Goal: Task Accomplishment & Management: Complete application form

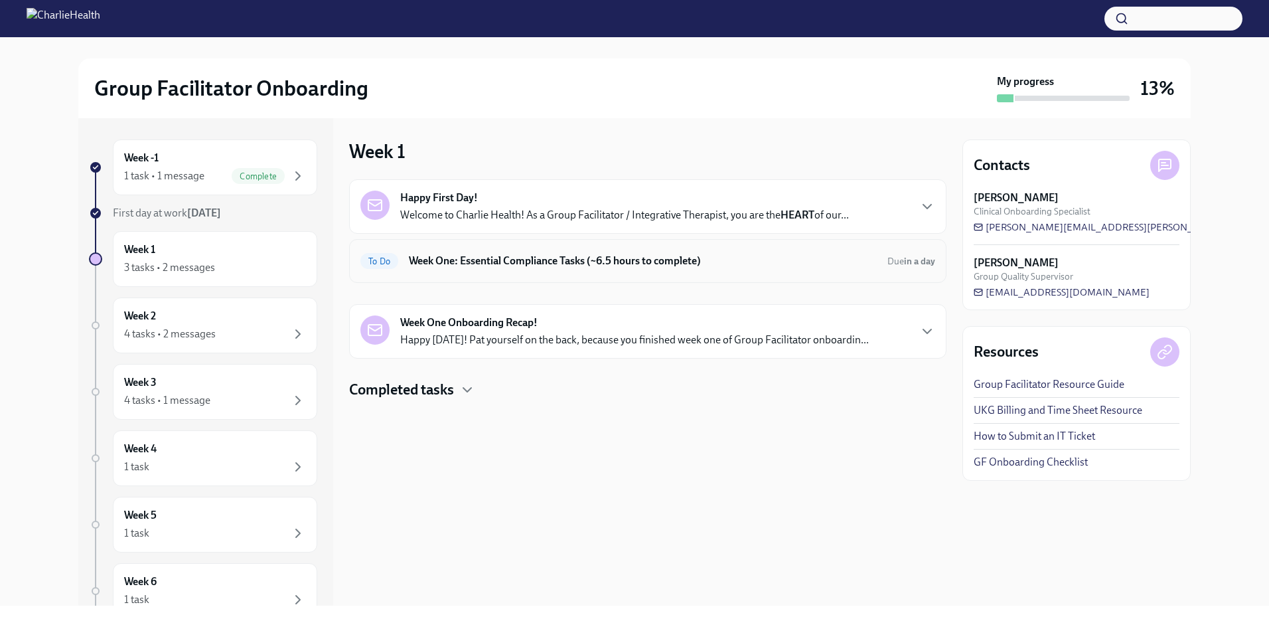
click at [653, 266] on h6 "Week One: Essential Compliance Tasks (~6.5 hours to complete)" at bounding box center [643, 261] width 468 height 15
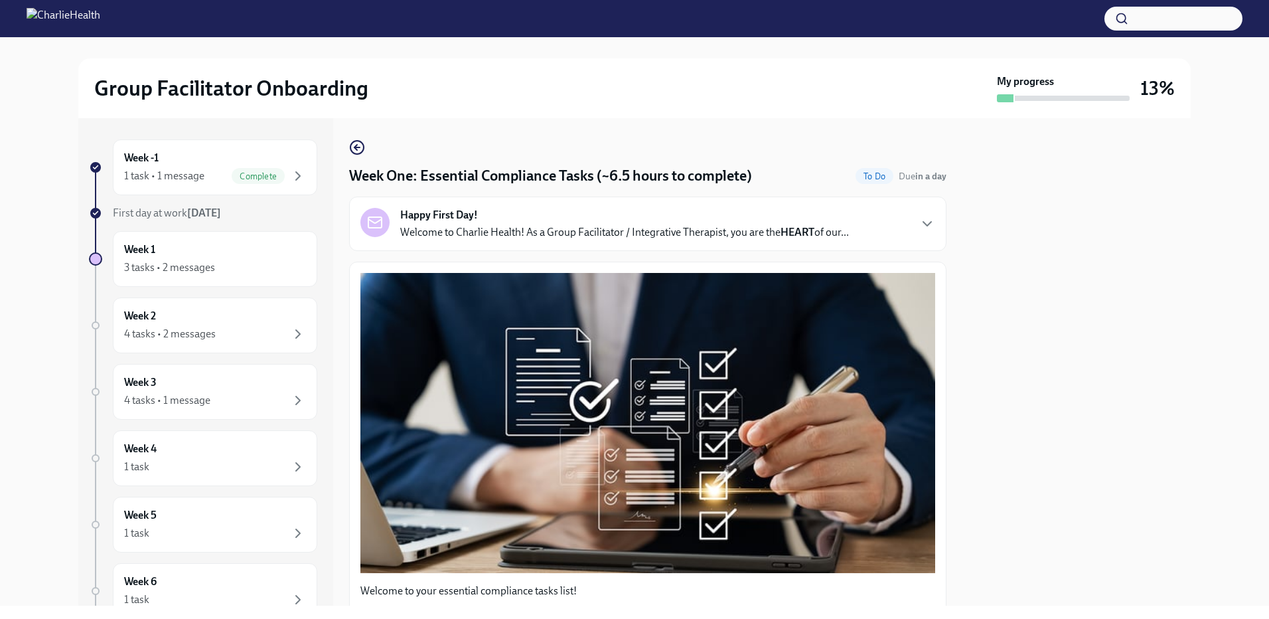
click at [873, 237] on div "Happy First Day! Welcome to Charlie Health! As a Group Facilitator / Integrativ…" at bounding box center [647, 224] width 575 height 32
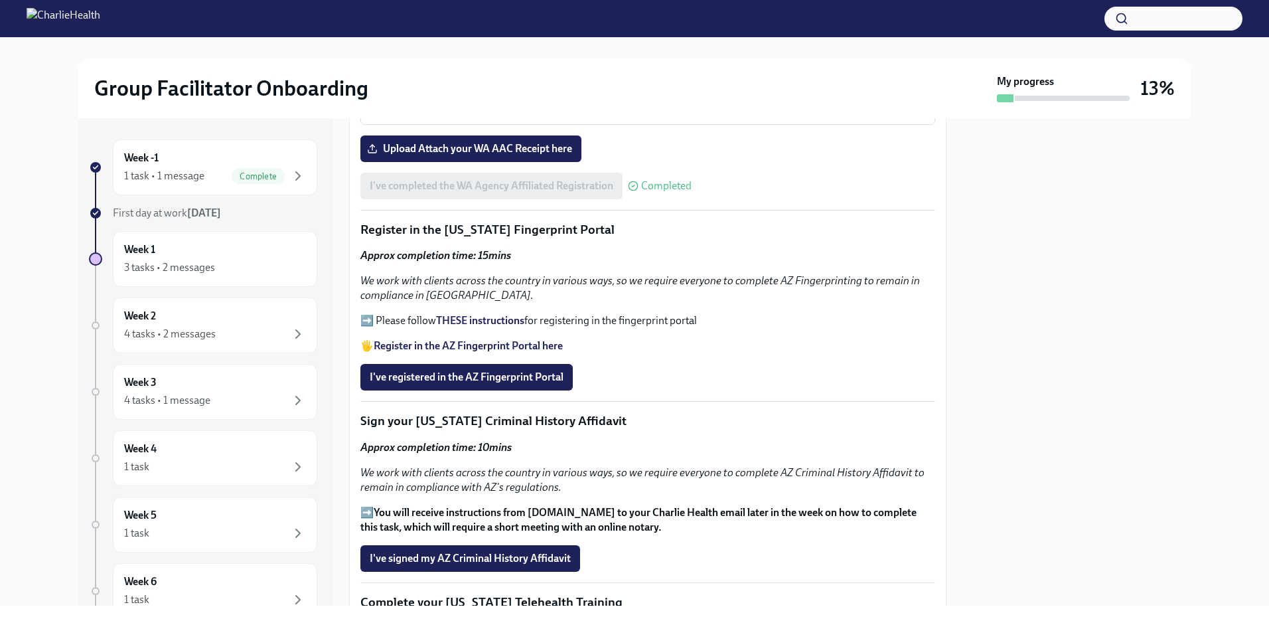
scroll to position [1859, 0]
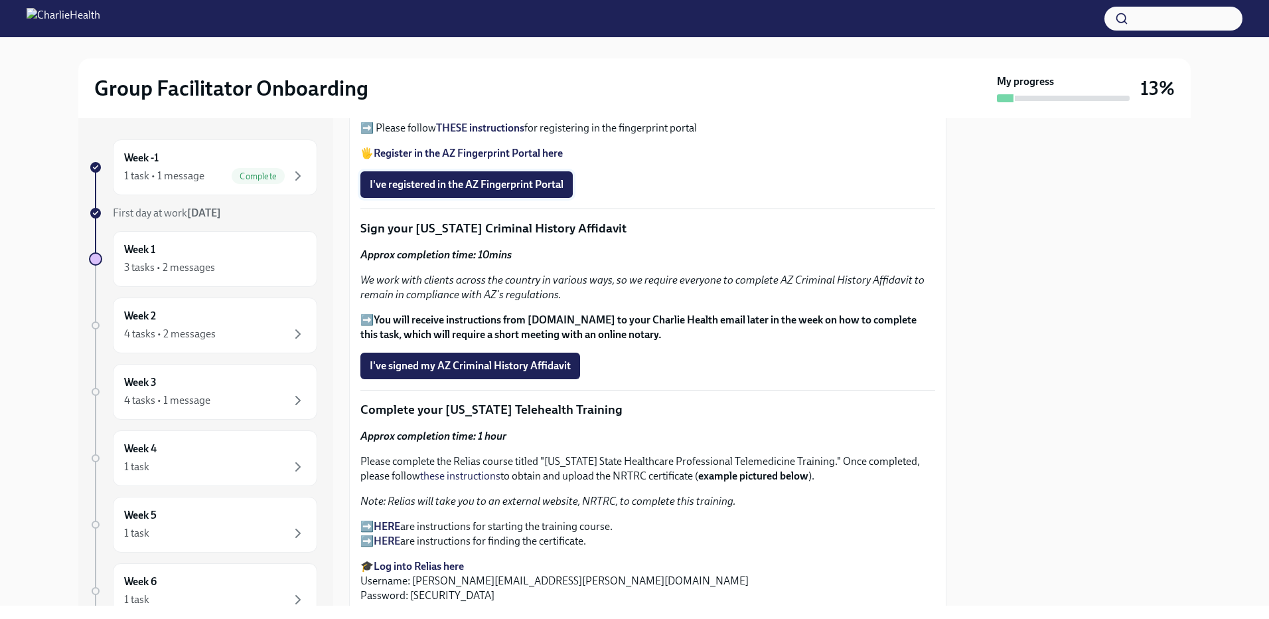
click at [504, 191] on span "I've registered in the AZ Fingerprint Portal" at bounding box center [467, 184] width 194 height 13
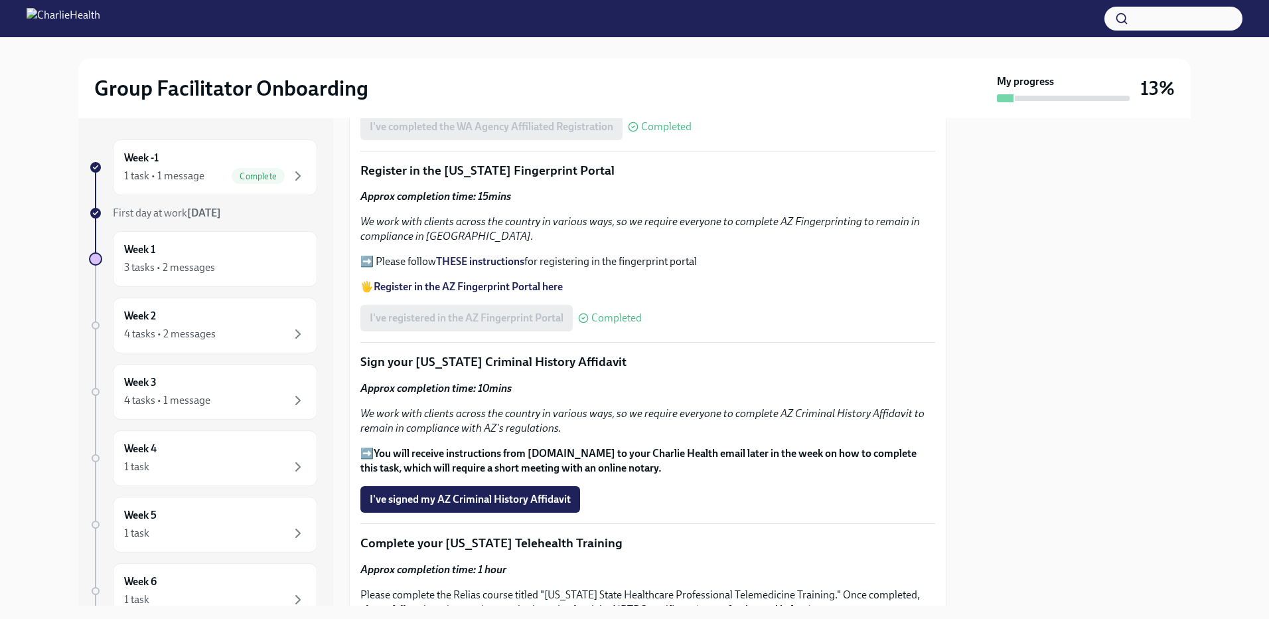
scroll to position [1394, 0]
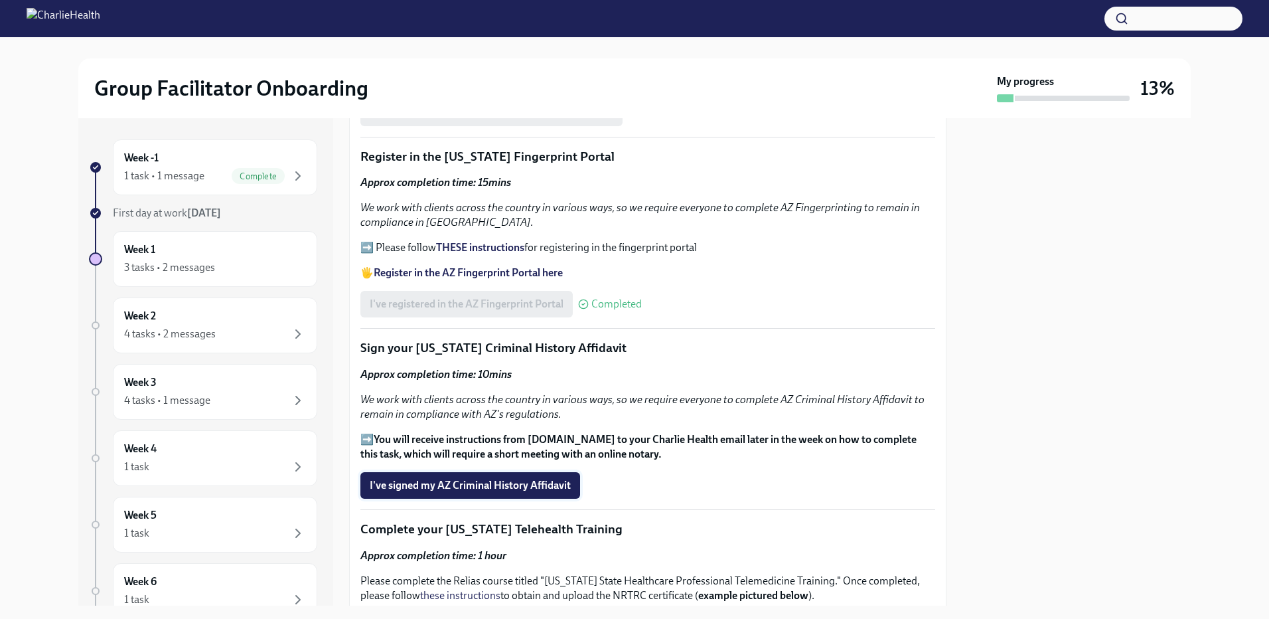
click at [442, 480] on span "I've signed my AZ Criminal History Affidavit" at bounding box center [470, 485] width 201 height 13
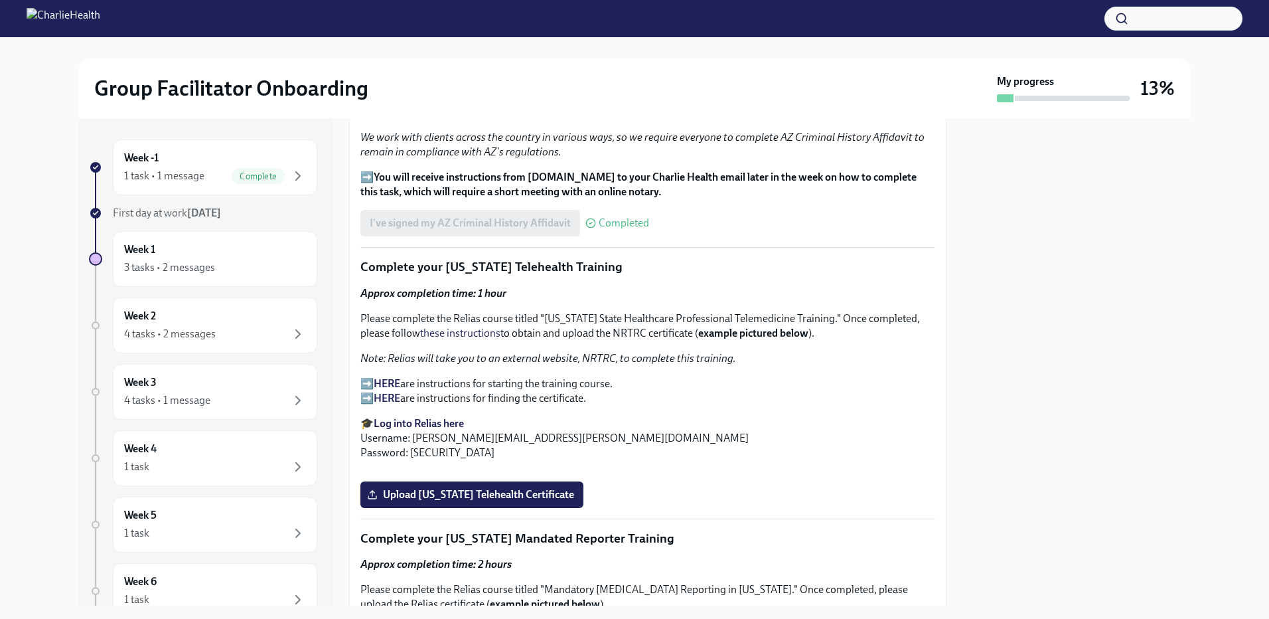
scroll to position [1659, 0]
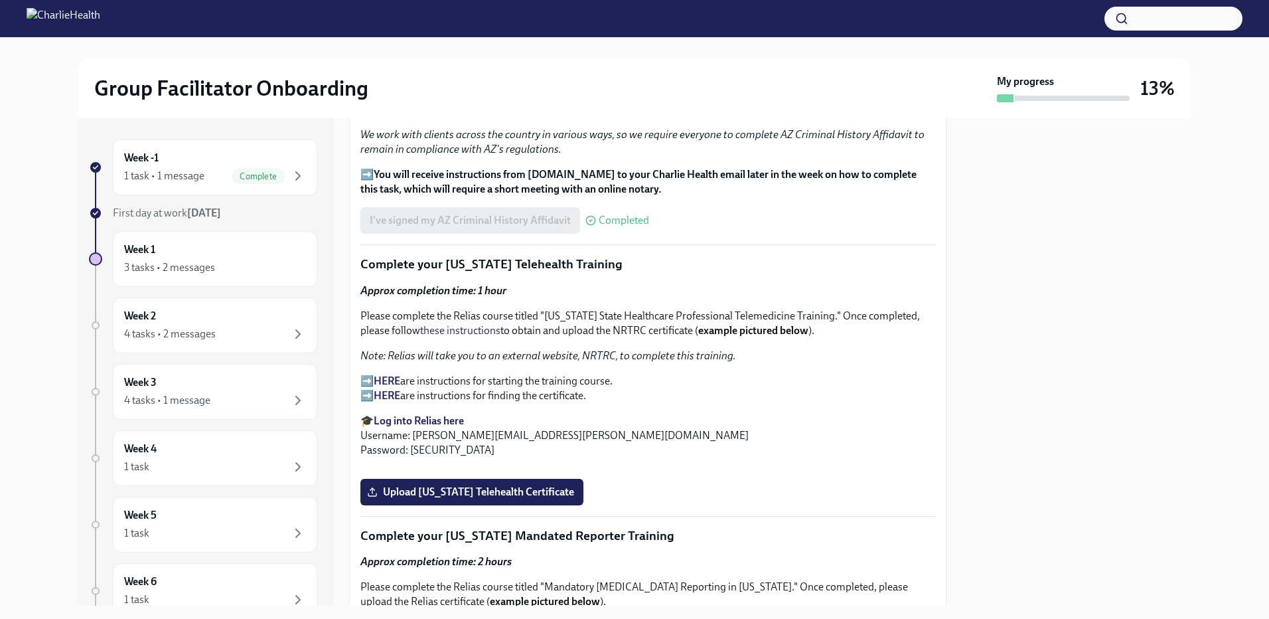
click at [391, 374] on strong "HERE" at bounding box center [387, 380] width 27 height 13
click at [392, 376] on strong "HERE" at bounding box center [387, 380] width 27 height 13
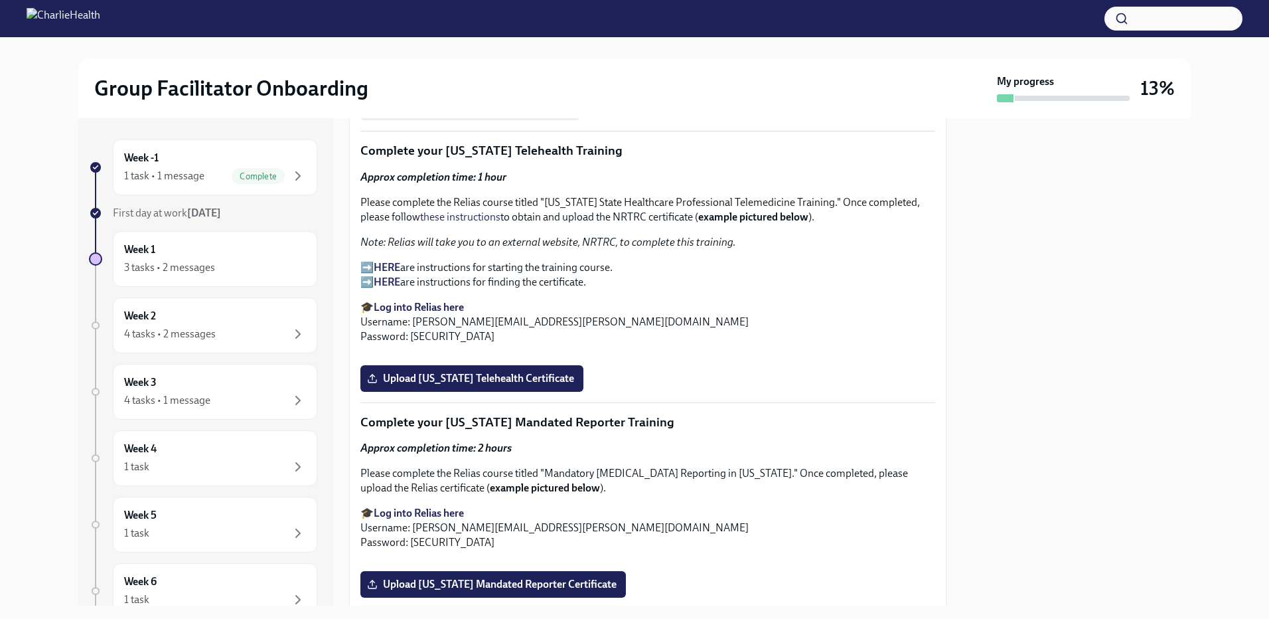
scroll to position [1592, 0]
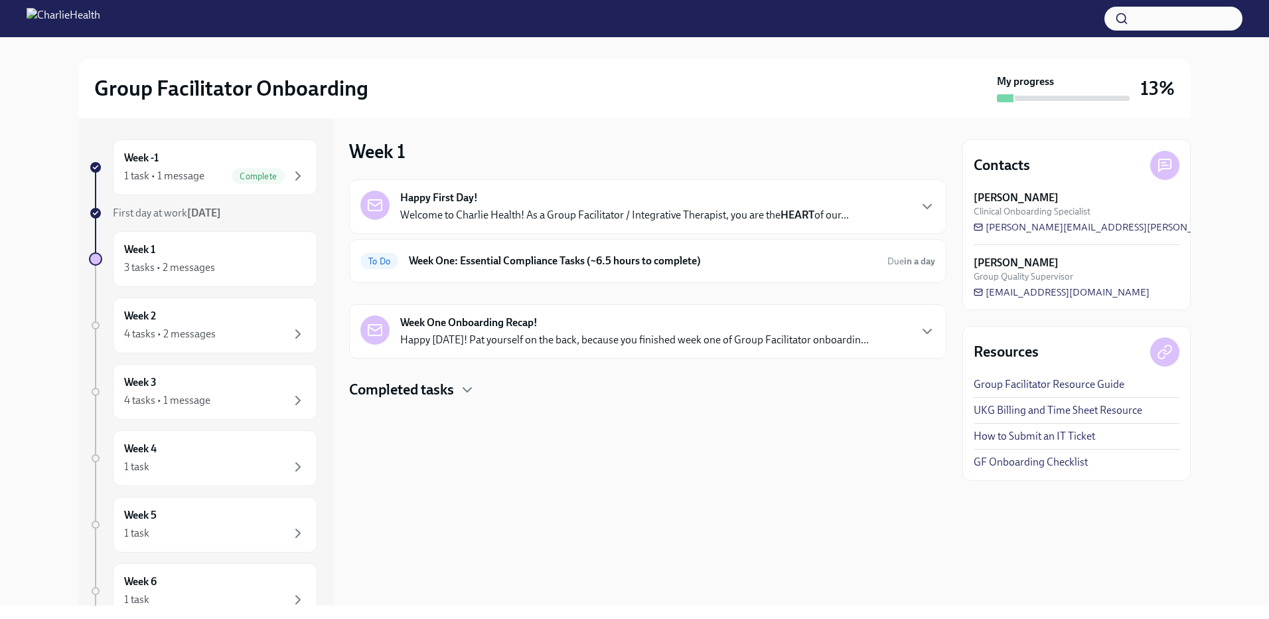
click at [834, 211] on p "Welcome to Charlie Health! As a Group Facilitator / Integrative Therapist, you …" at bounding box center [624, 215] width 449 height 15
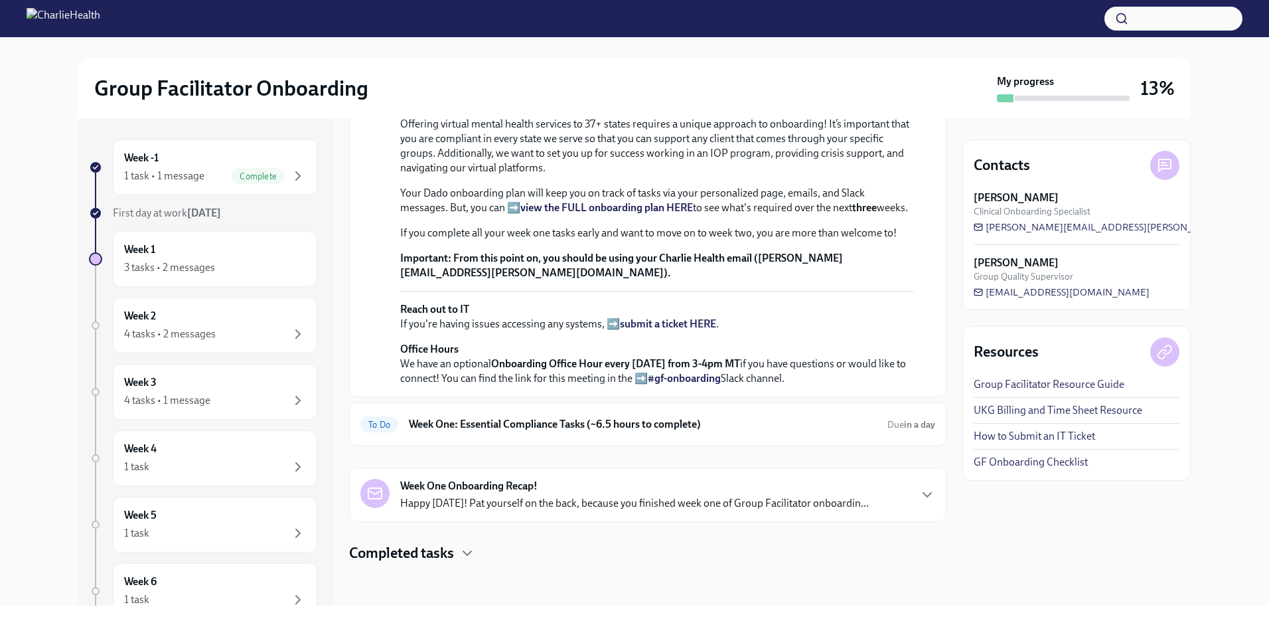
scroll to position [424, 0]
click at [736, 426] on h6 "Week One: Essential Compliance Tasks (~6.5 hours to complete)" at bounding box center [643, 424] width 468 height 15
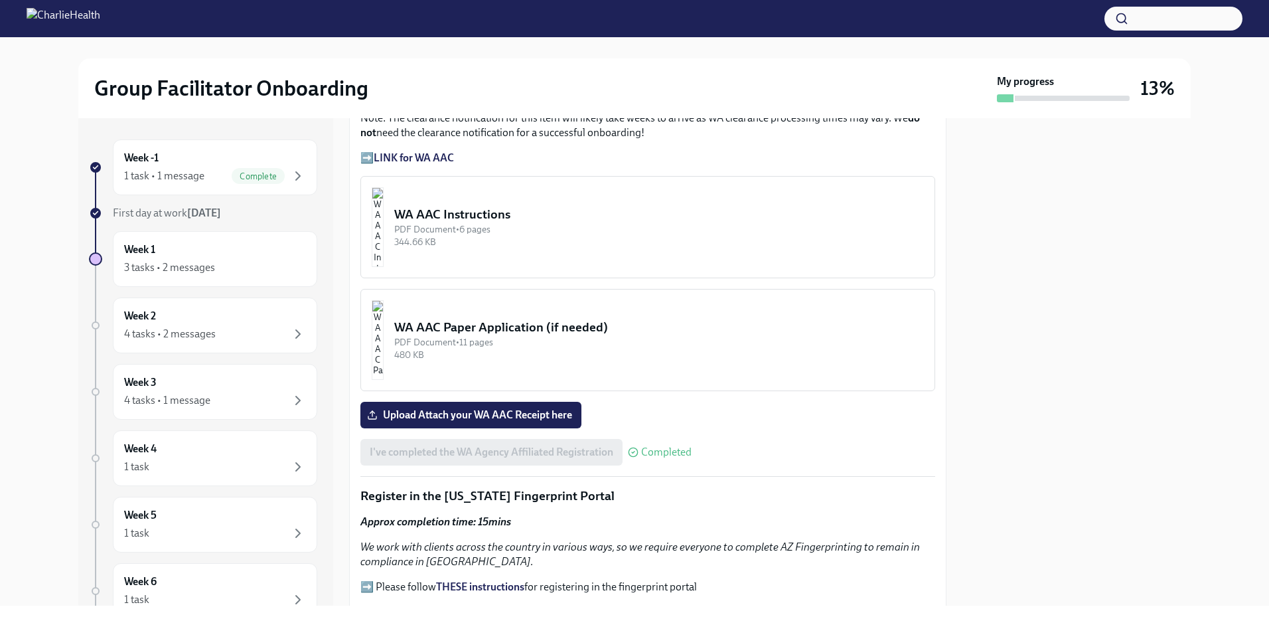
scroll to position [929, 0]
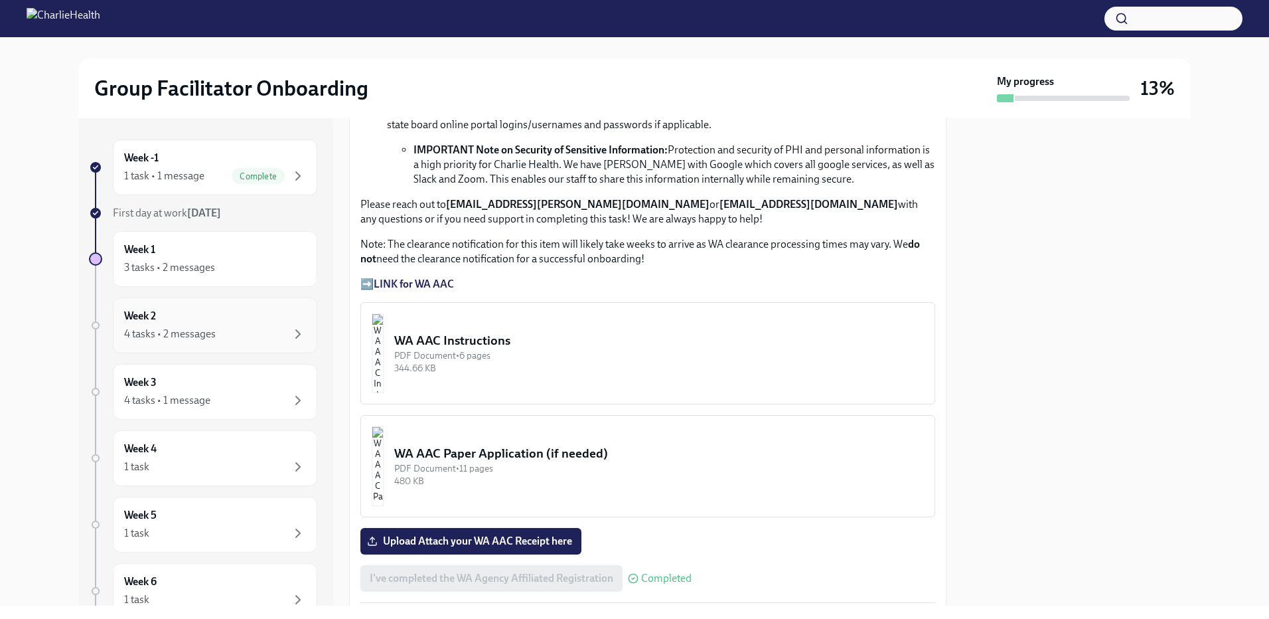
click at [189, 329] on div "4 tasks • 2 messages" at bounding box center [170, 334] width 92 height 15
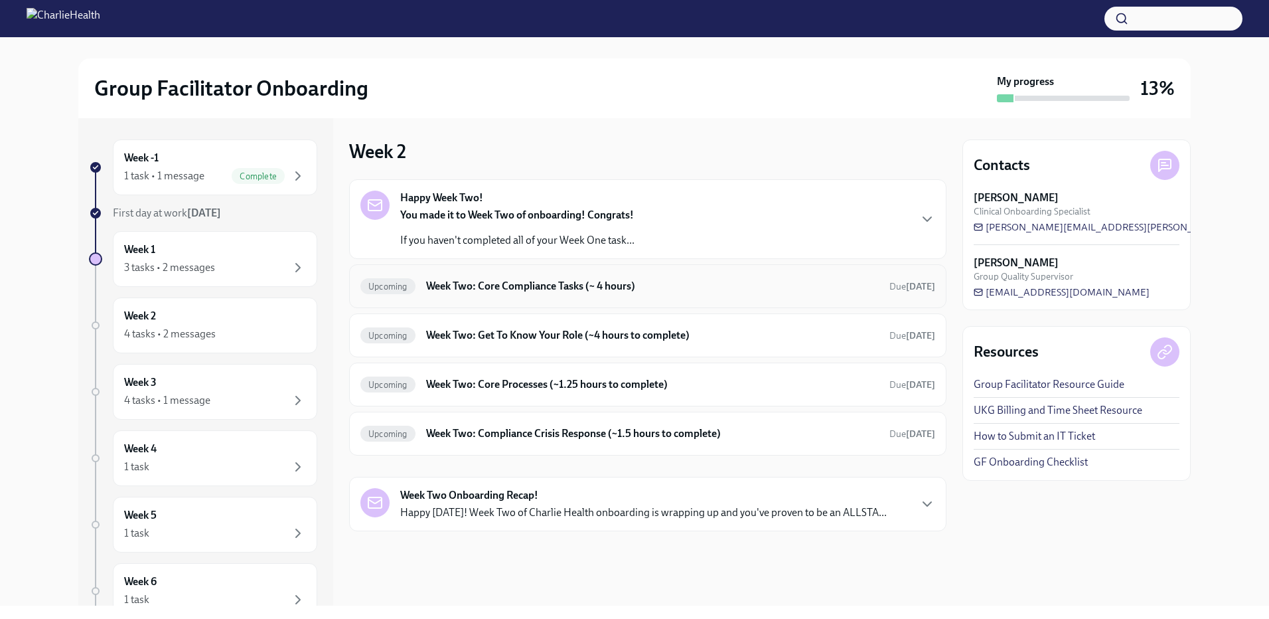
click at [582, 287] on h6 "Week Two: Core Compliance Tasks (~ 4 hours)" at bounding box center [652, 286] width 453 height 15
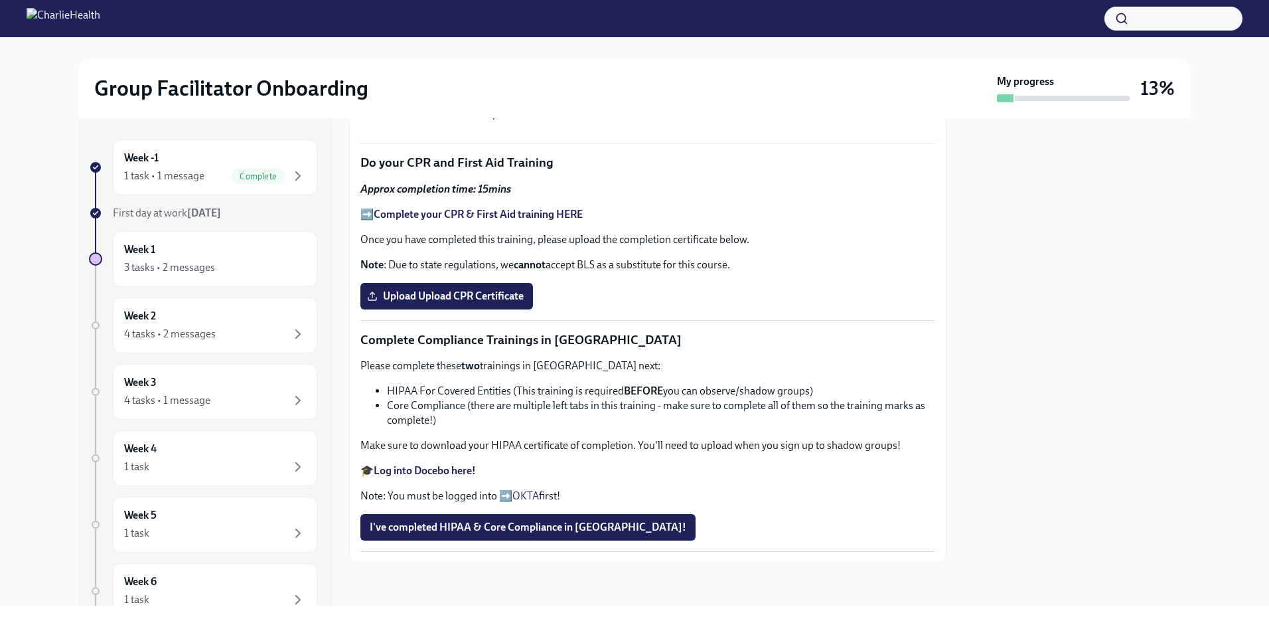
scroll to position [757, 0]
click at [449, 521] on span "I've completed HIPAA & Core Compliance in Docebo!" at bounding box center [528, 526] width 317 height 13
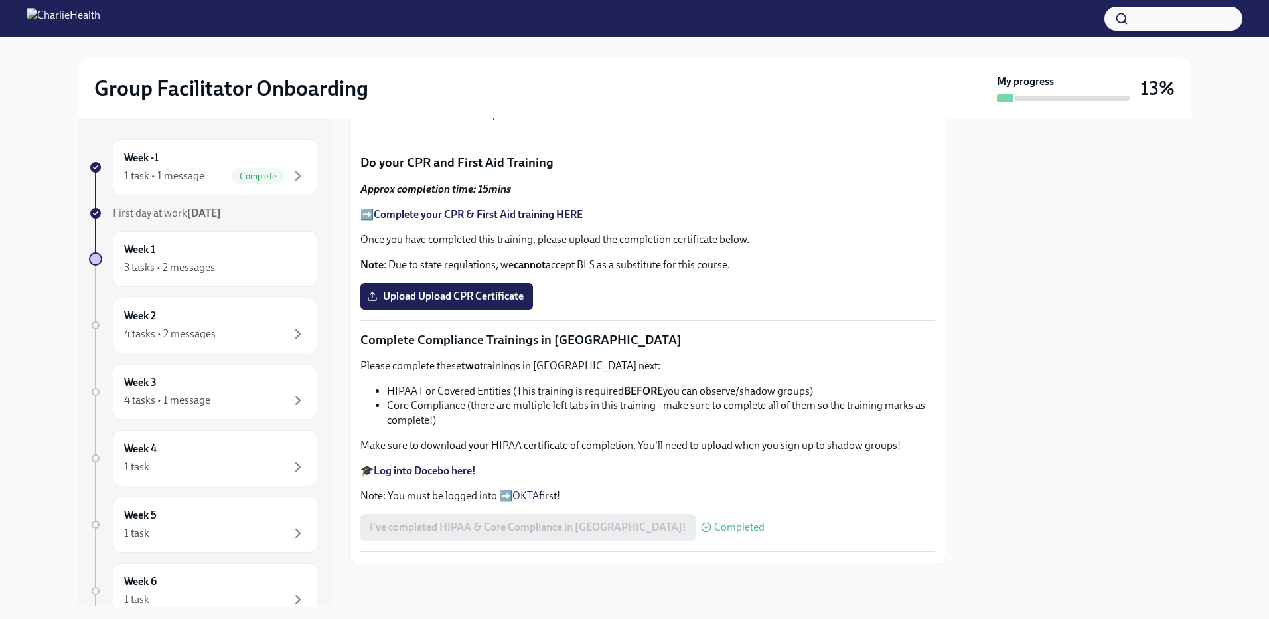
scroll to position [425, 0]
click at [164, 265] on div "3 tasks • 2 messages" at bounding box center [169, 267] width 91 height 15
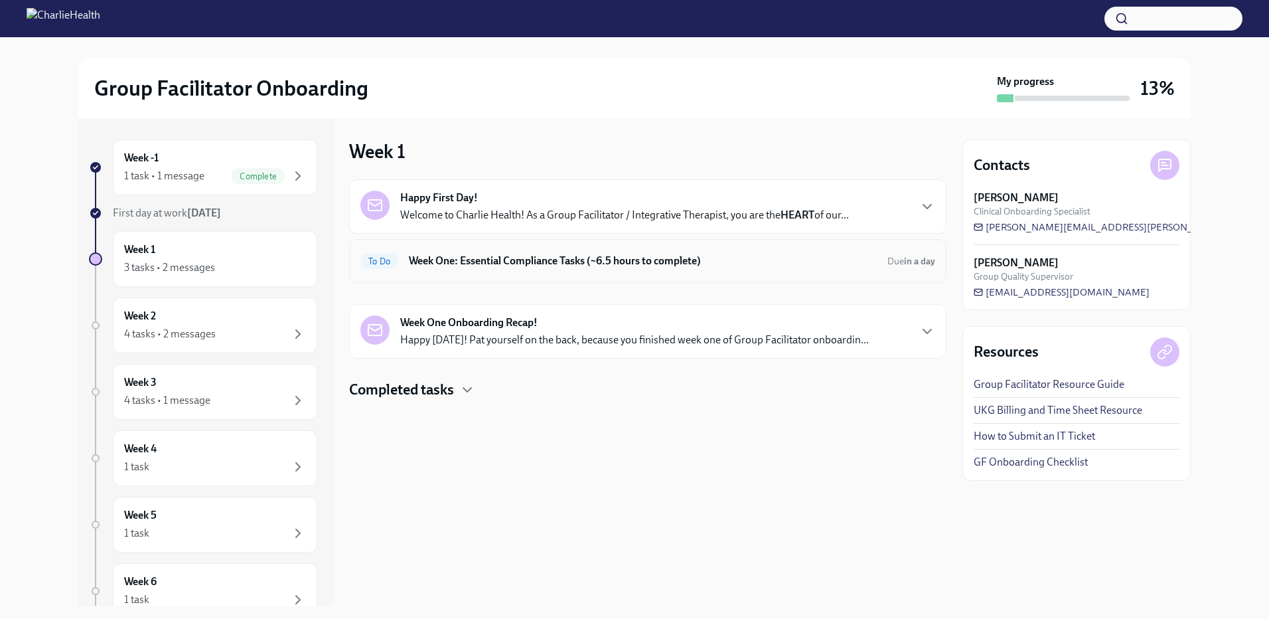
click at [487, 255] on h6 "Week One: Essential Compliance Tasks (~6.5 hours to complete)" at bounding box center [643, 261] width 468 height 15
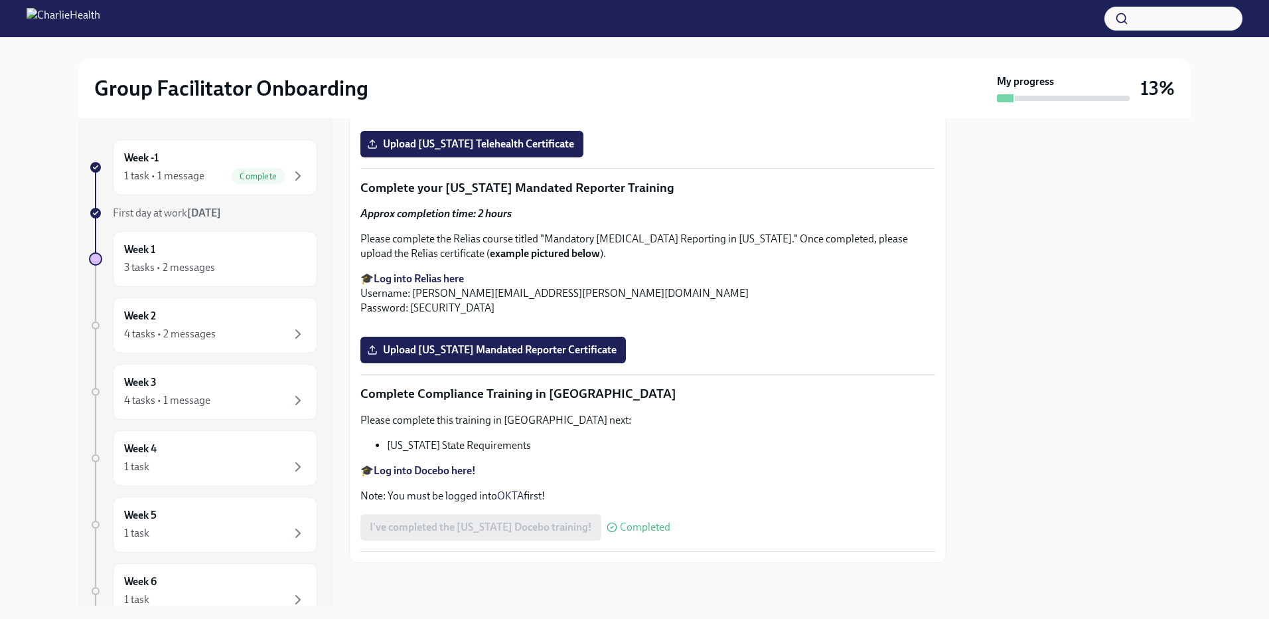
scroll to position [2589, 0]
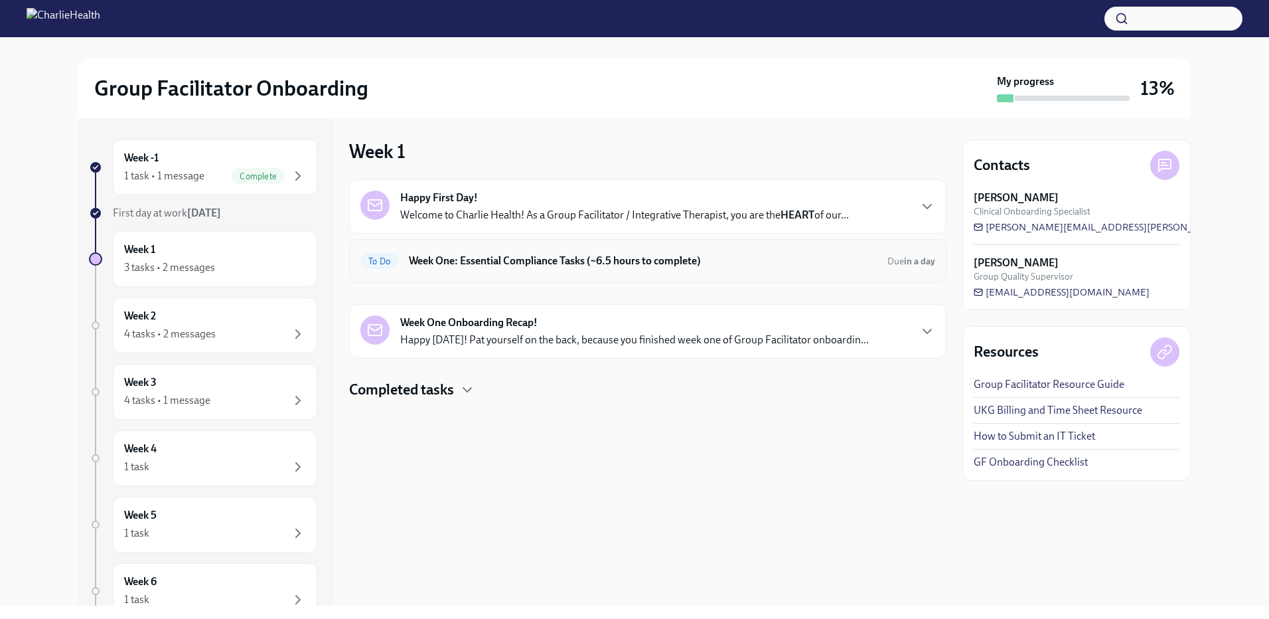
click at [779, 259] on h6 "Week One: Essential Compliance Tasks (~6.5 hours to complete)" at bounding box center [643, 261] width 468 height 15
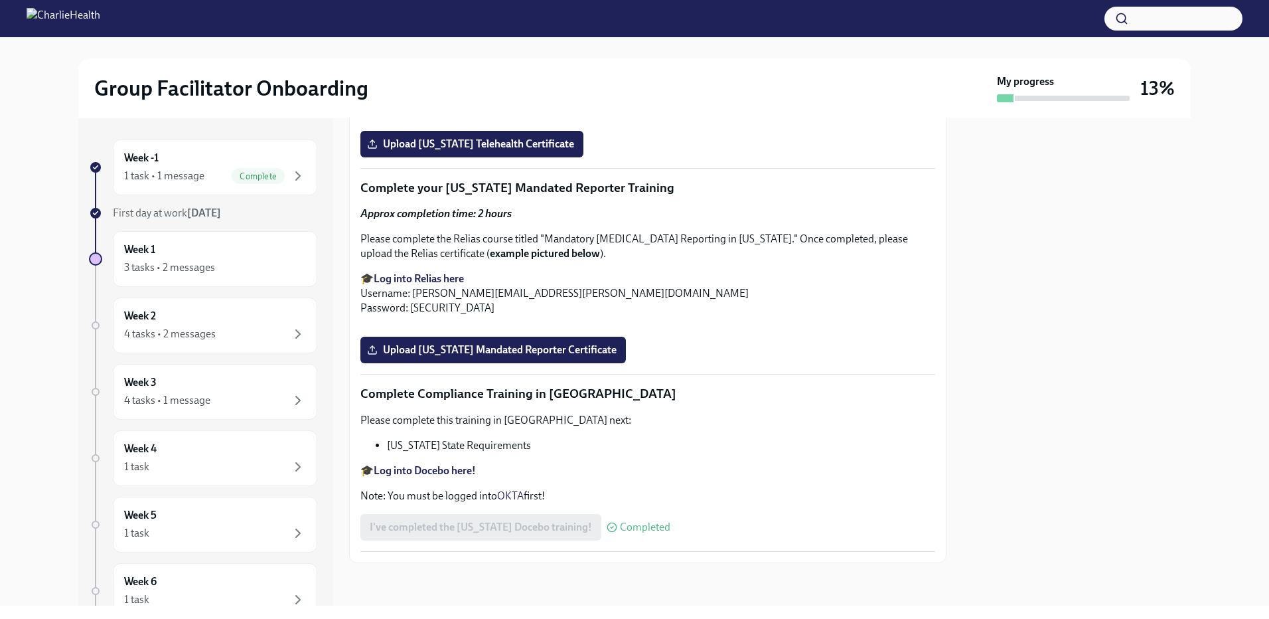
scroll to position [2854, 0]
click at [165, 333] on div "4 tasks • 2 messages" at bounding box center [170, 334] width 92 height 15
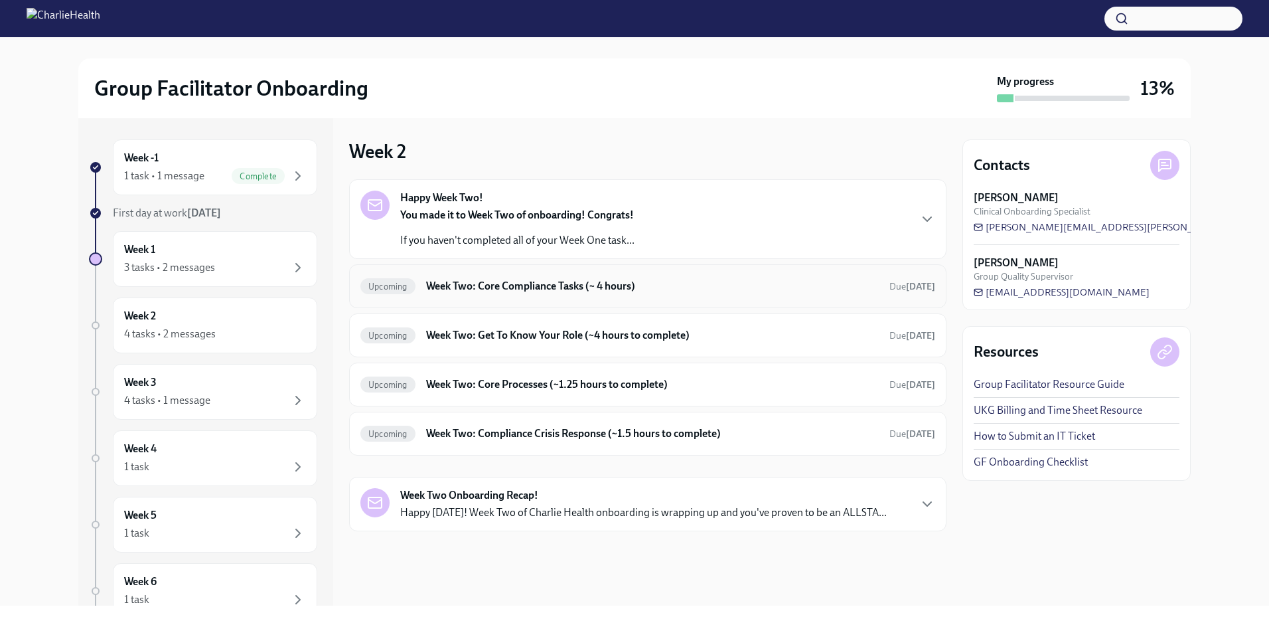
click at [728, 290] on h6 "Week Two: Core Compliance Tasks (~ 4 hours)" at bounding box center [652, 286] width 453 height 15
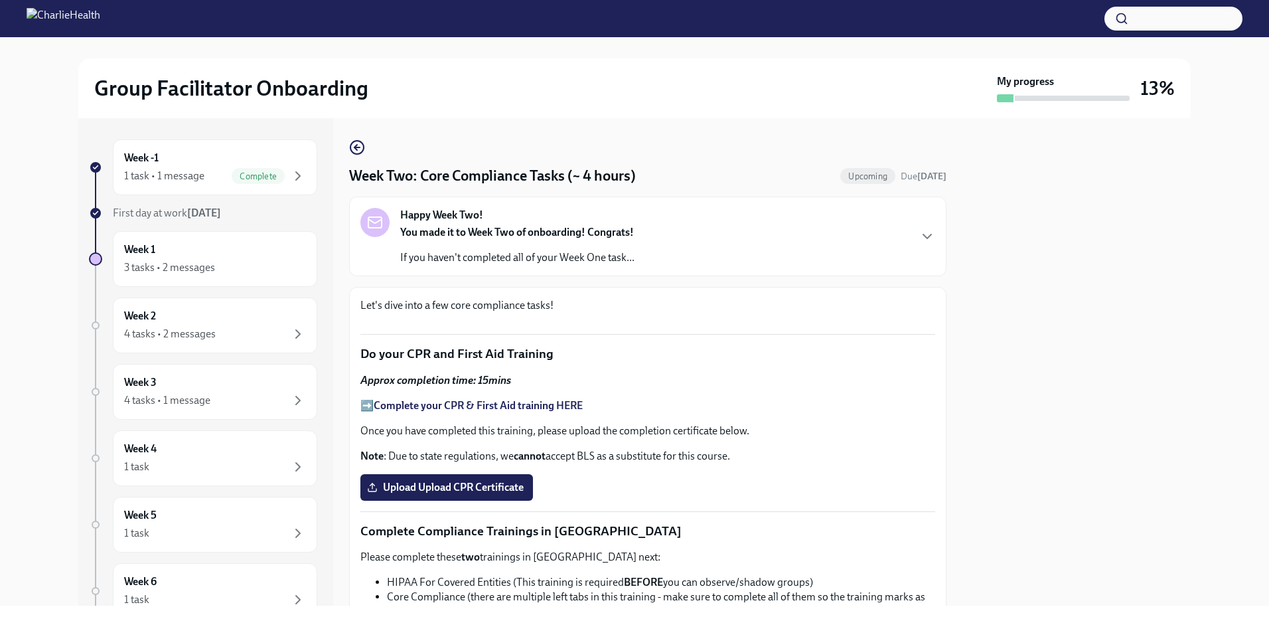
click at [623, 247] on div "You made it to Week Two of onboarding! Congrats! If you haven't completed all o…" at bounding box center [517, 245] width 234 height 40
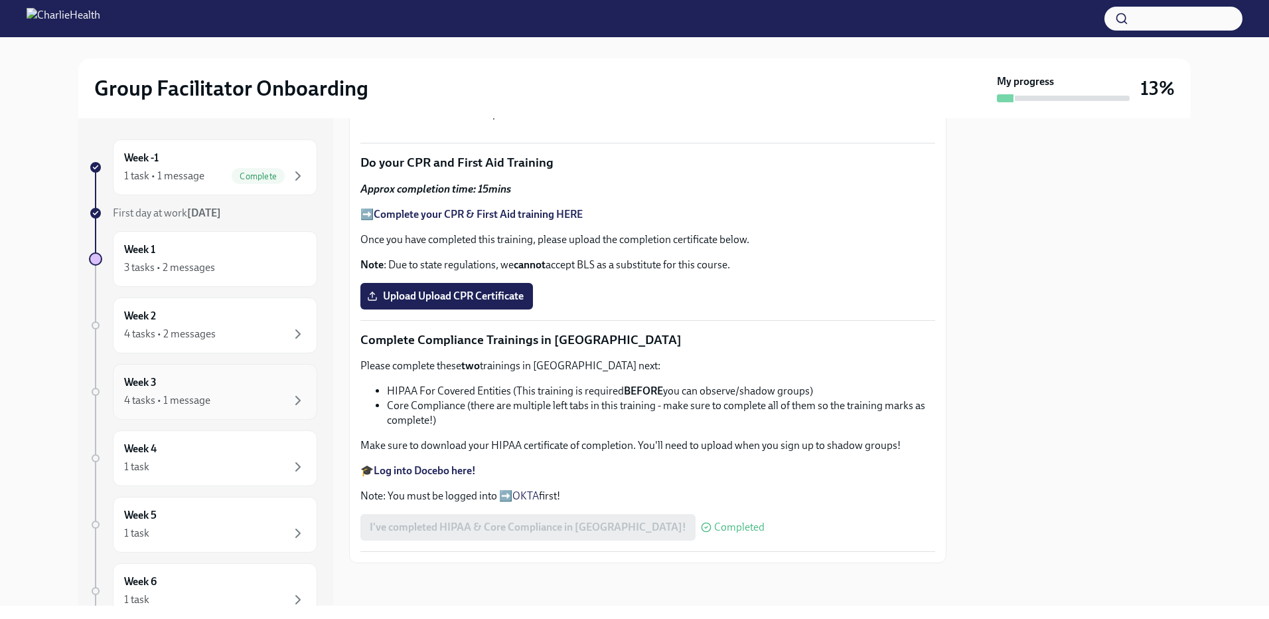
scroll to position [730, 0]
click at [183, 388] on div "Week 3 4 tasks • 1 message" at bounding box center [215, 391] width 182 height 33
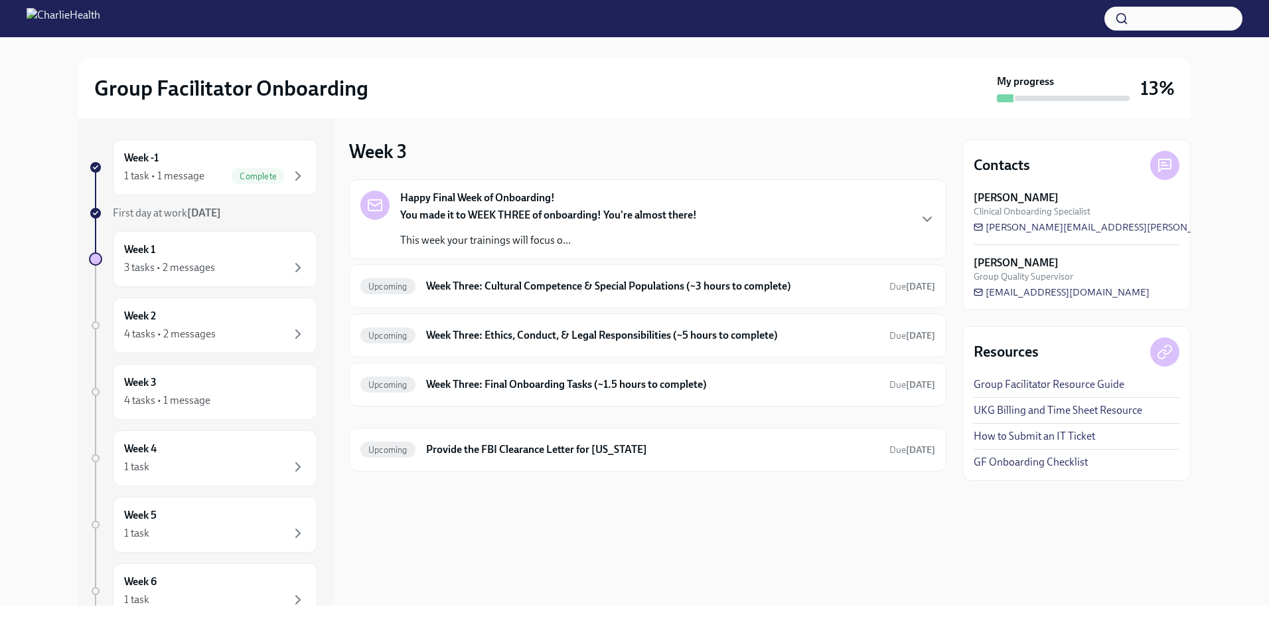
click at [607, 226] on div "You made it to WEEK THREE of onboarding! You're almost there! This week your tr…" at bounding box center [548, 228] width 297 height 40
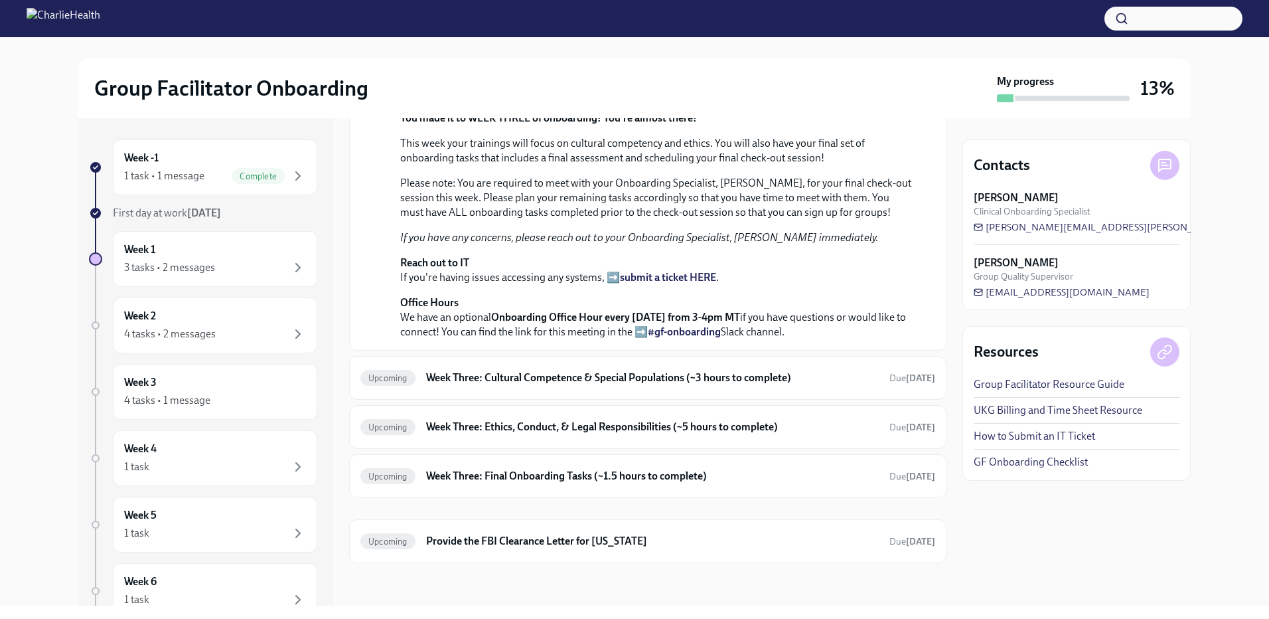
scroll to position [445, 0]
click at [793, 376] on h6 "Week Three: Cultural Competence & Special Populations (~3 hours to complete)" at bounding box center [652, 377] width 453 height 15
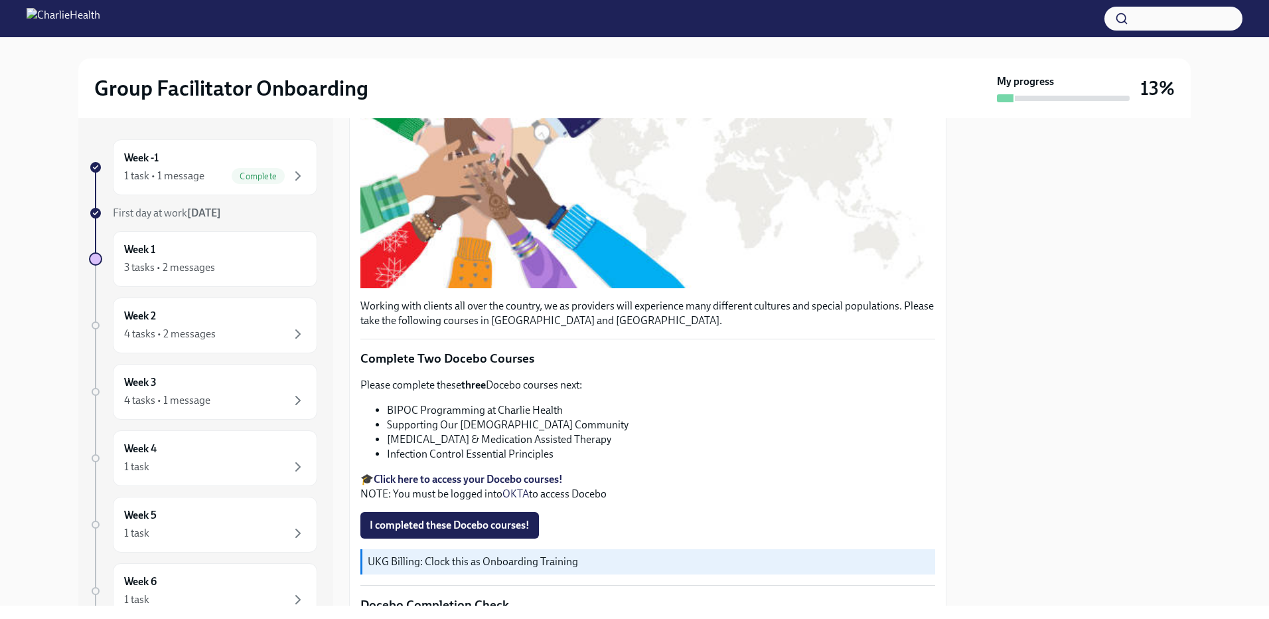
scroll to position [332, 0]
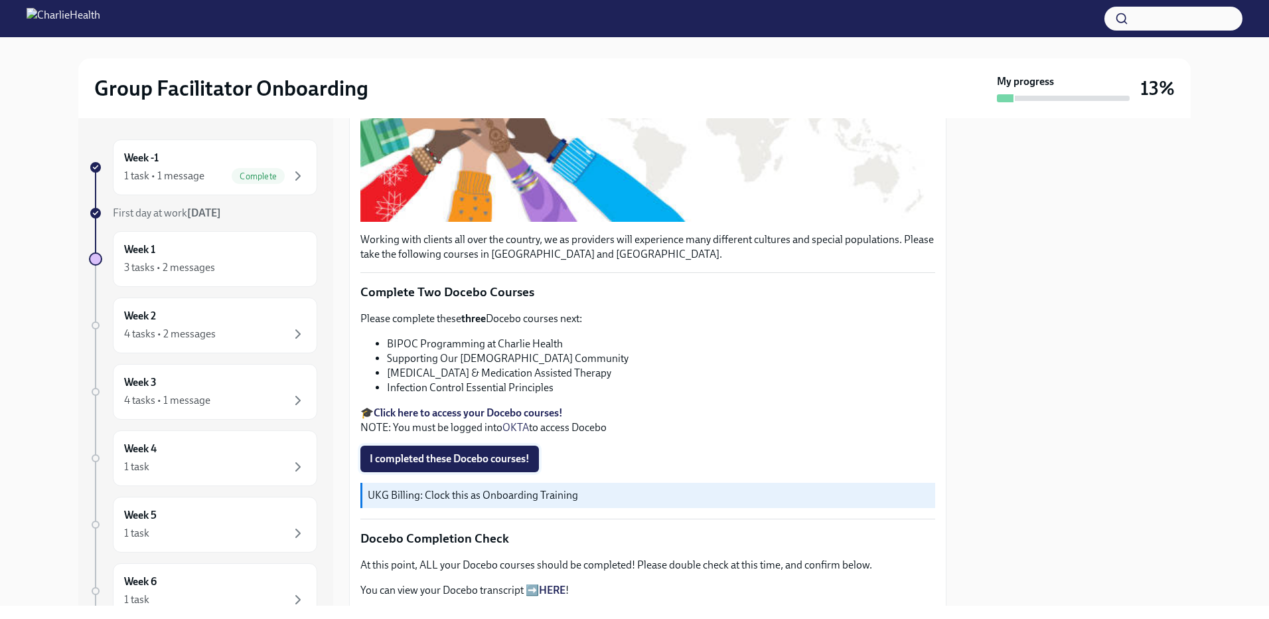
click at [462, 453] on span "I completed these Docebo courses!" at bounding box center [450, 458] width 160 height 13
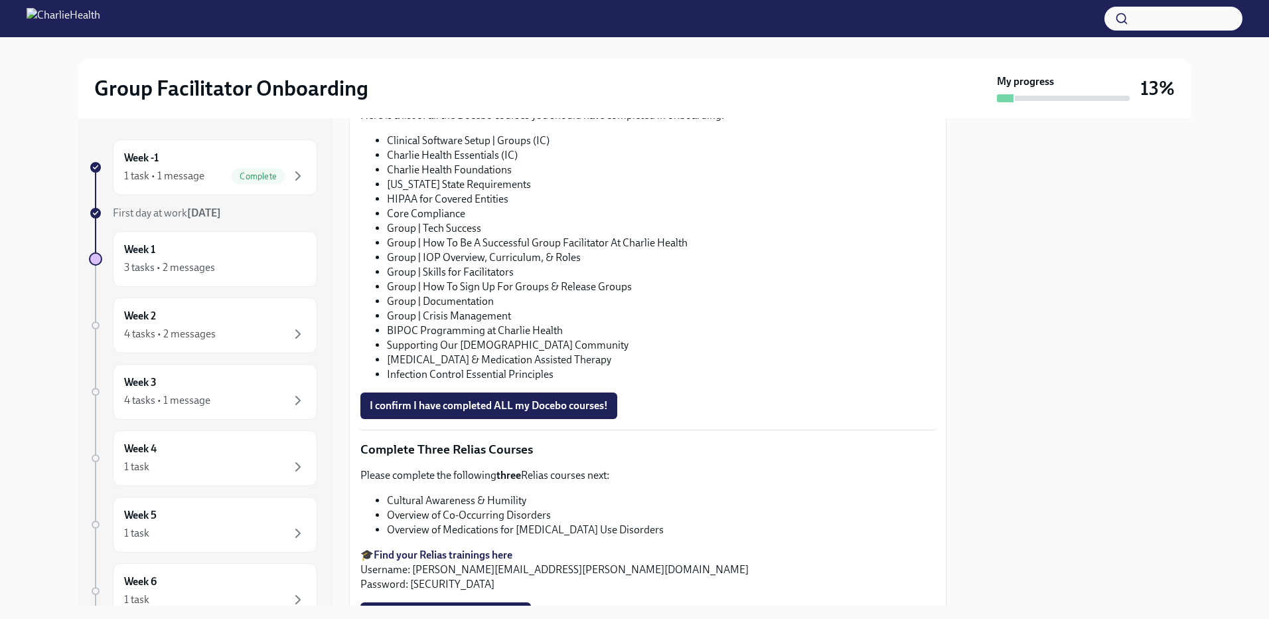
scroll to position [686, 0]
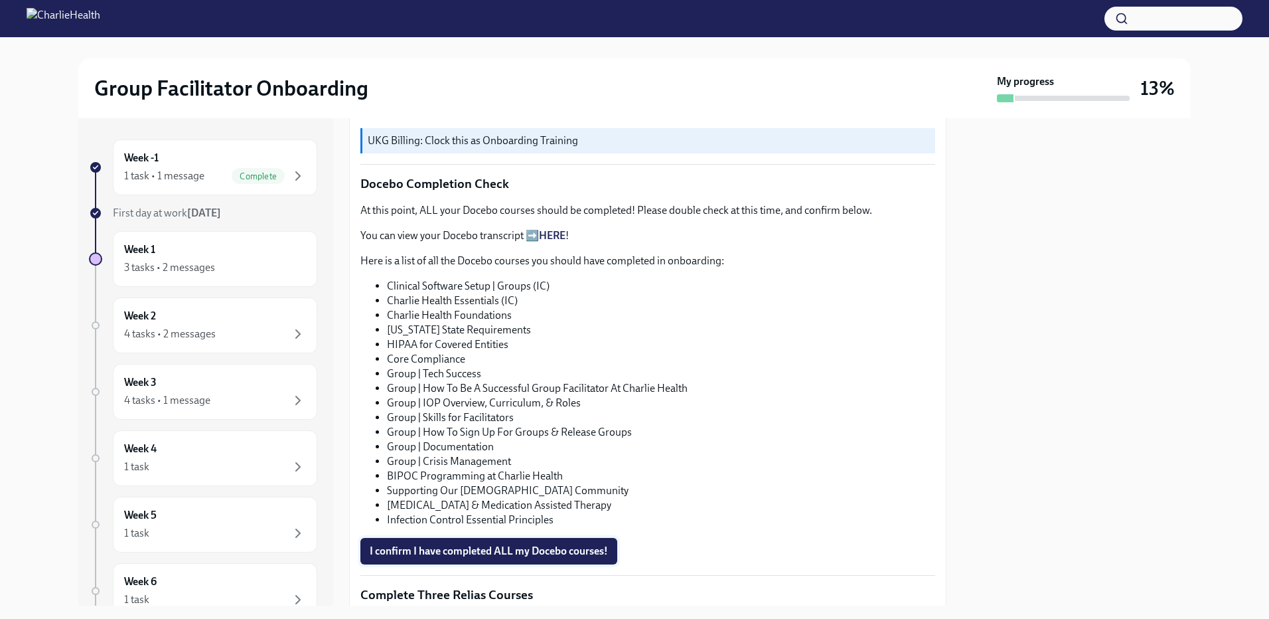
click at [519, 545] on span "I confirm I have completed ALL my Docebo courses!" at bounding box center [489, 550] width 238 height 13
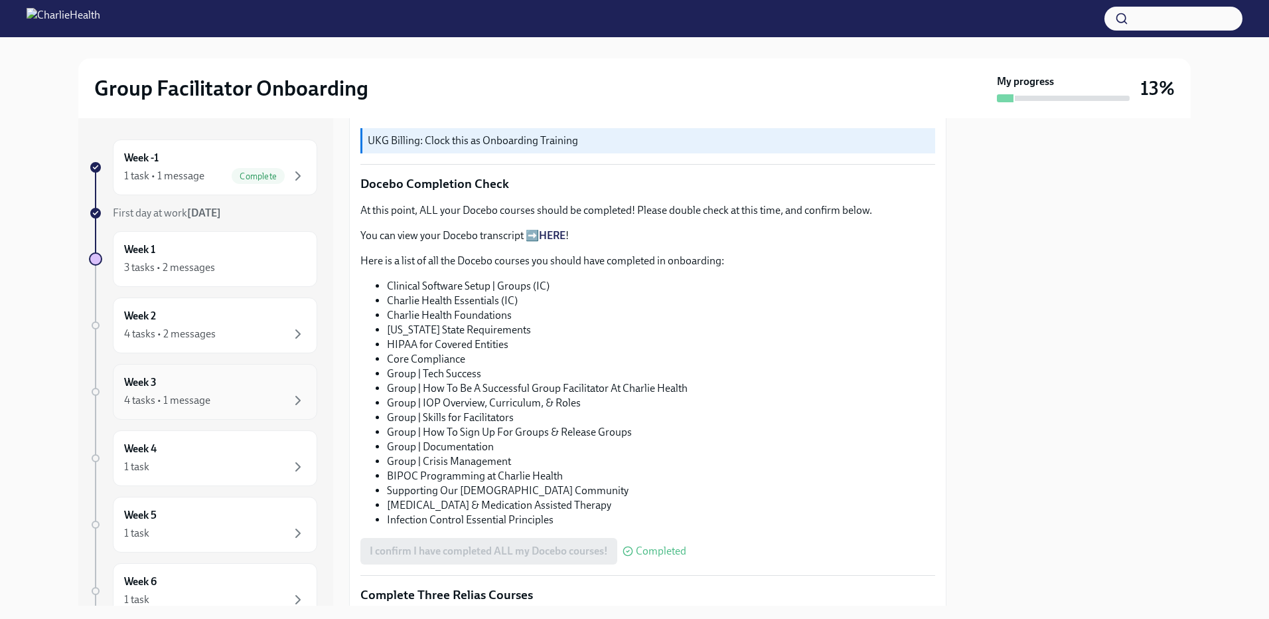
click at [222, 393] on div "4 tasks • 1 message" at bounding box center [215, 400] width 182 height 16
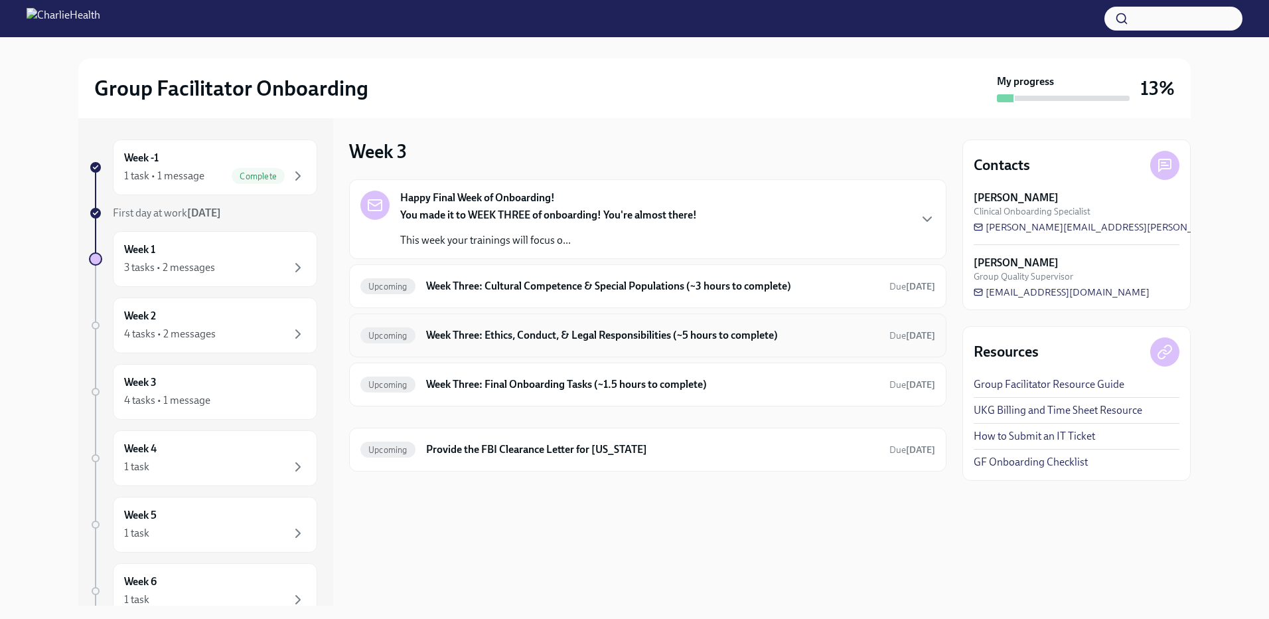
click at [551, 337] on h6 "Week Three: Ethics, Conduct, & Legal Responsibilities (~5 hours to complete)" at bounding box center [652, 335] width 453 height 15
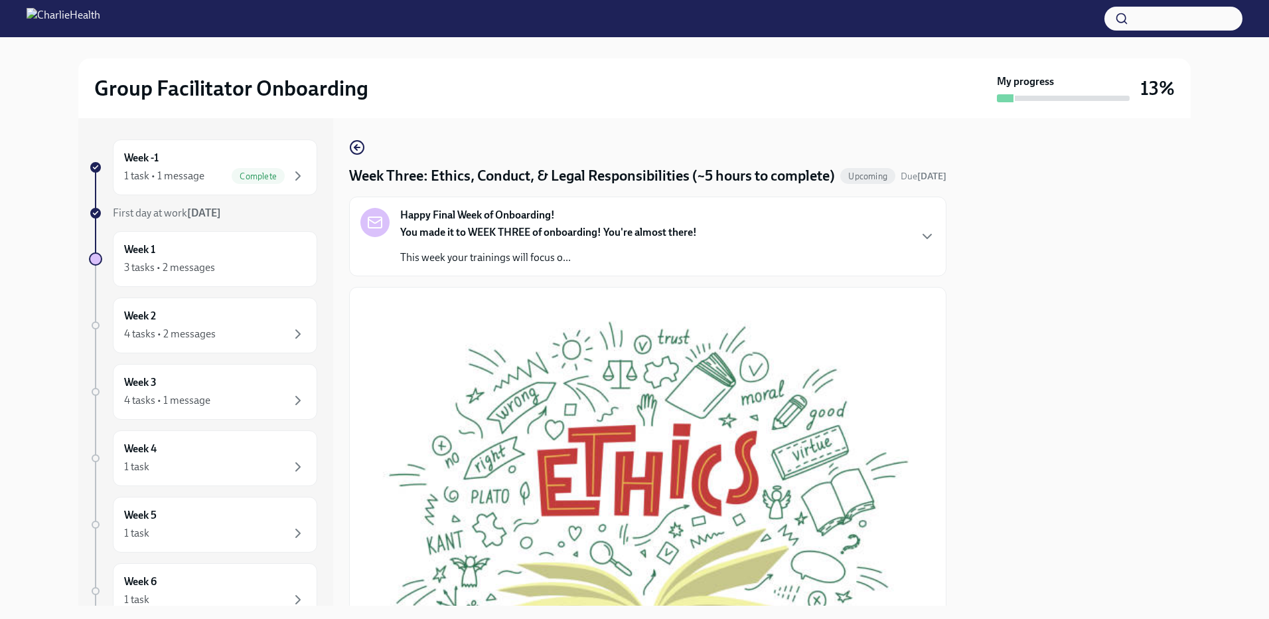
click at [508, 238] on strong "You made it to WEEK THREE of onboarding! You're almost there!" at bounding box center [548, 232] width 297 height 13
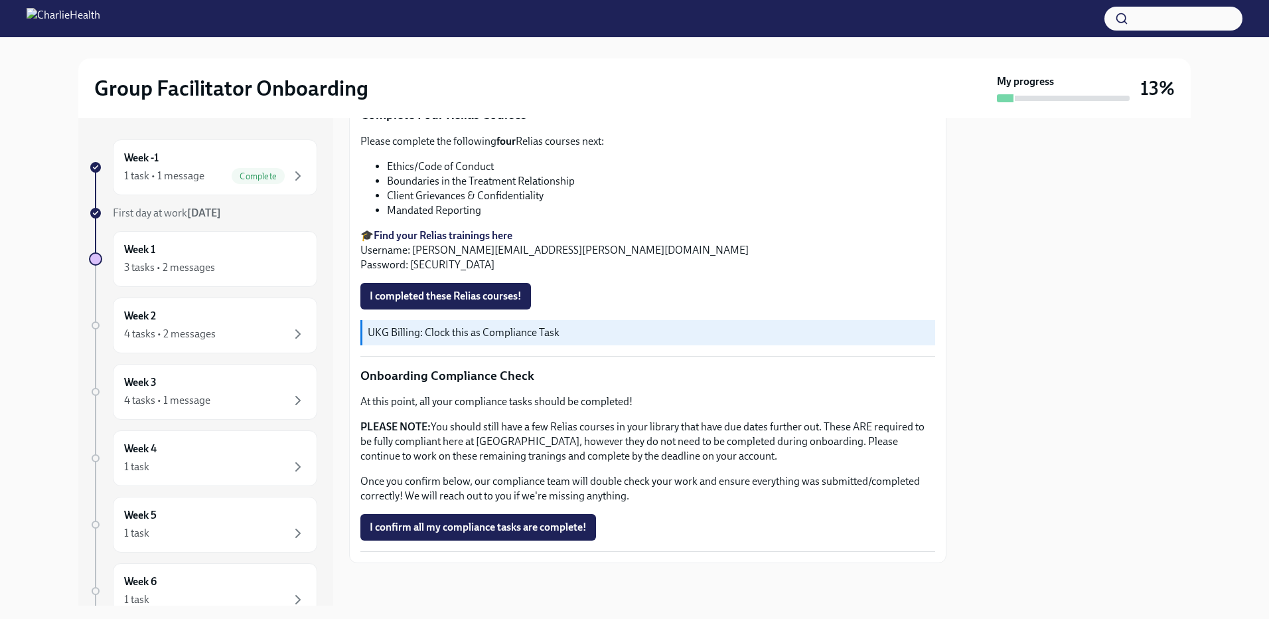
scroll to position [1195, 0]
click at [488, 303] on span "I completed these Relias courses!" at bounding box center [446, 295] width 152 height 13
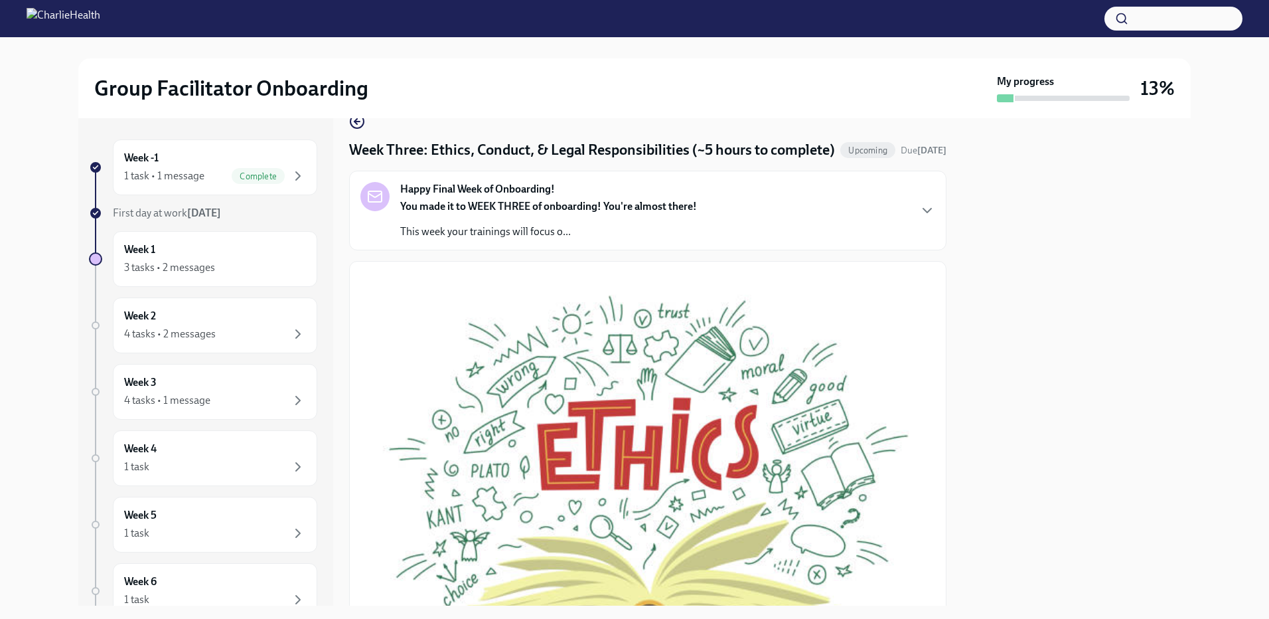
scroll to position [0, 0]
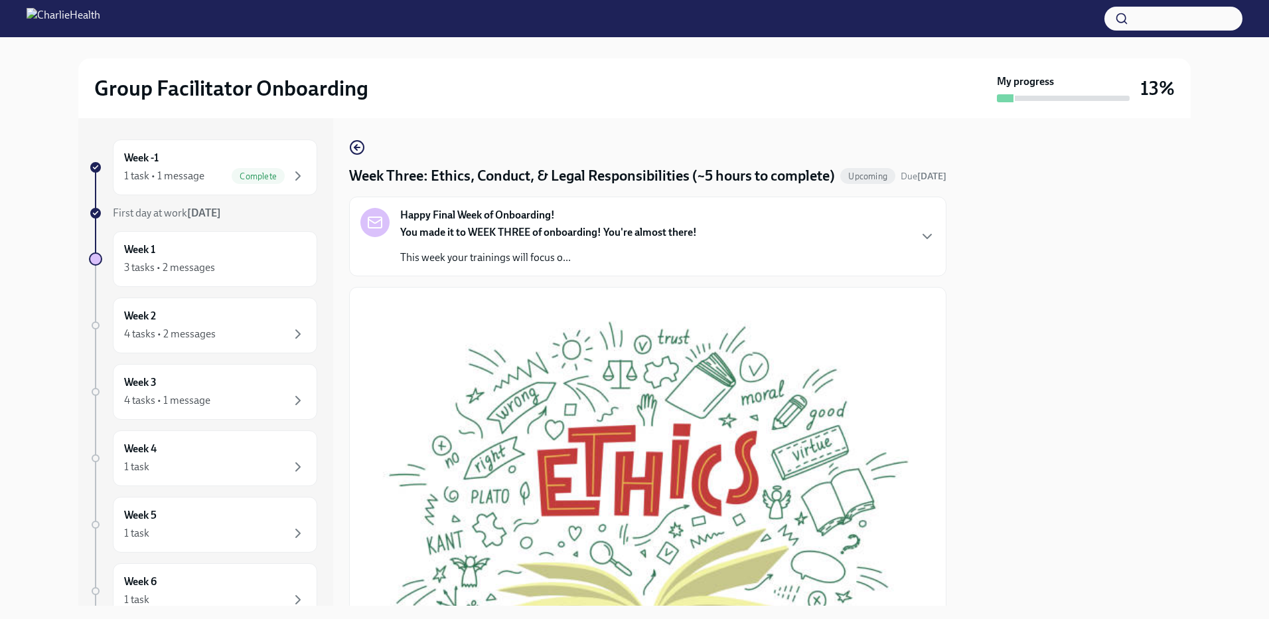
click at [464, 265] on div "You made it to WEEK THREE of onboarding! You're almost there! This week your tr…" at bounding box center [548, 245] width 297 height 40
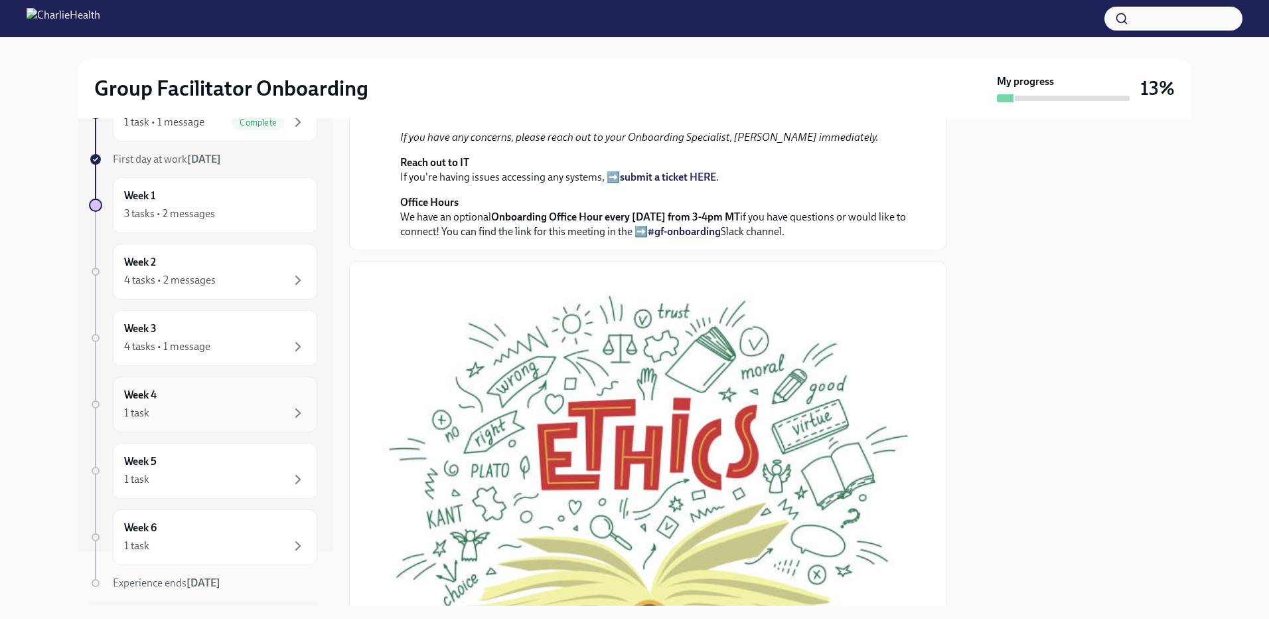
scroll to position [66, 0]
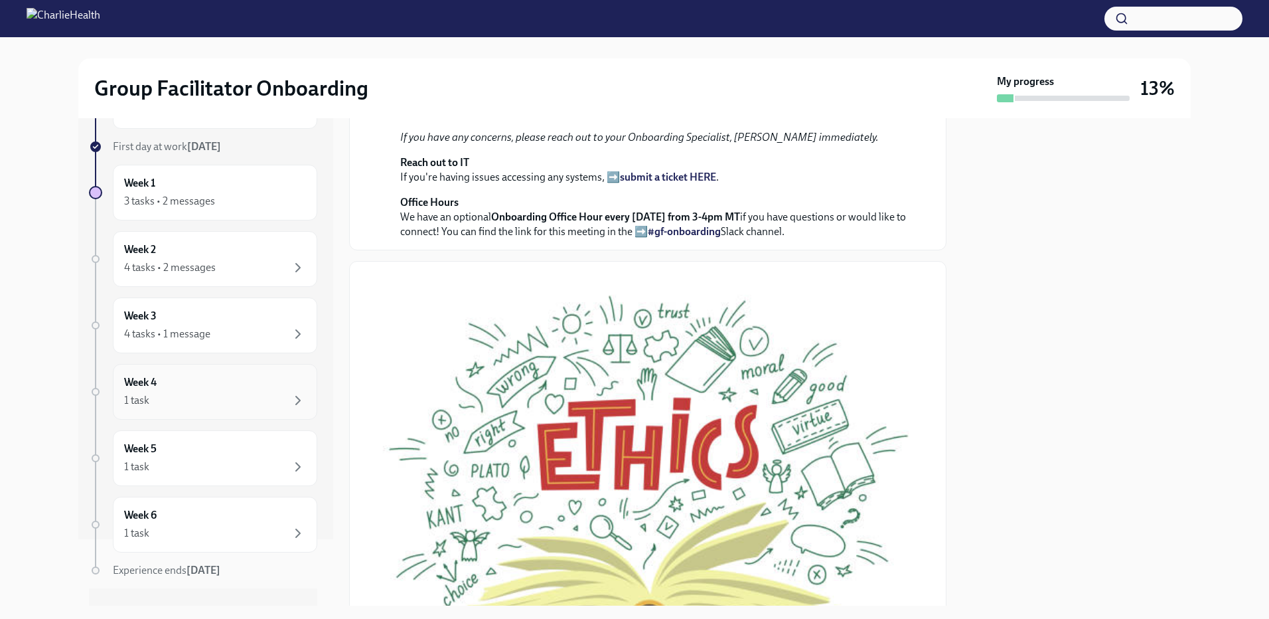
click at [197, 388] on div "Week 4 1 task" at bounding box center [215, 391] width 182 height 33
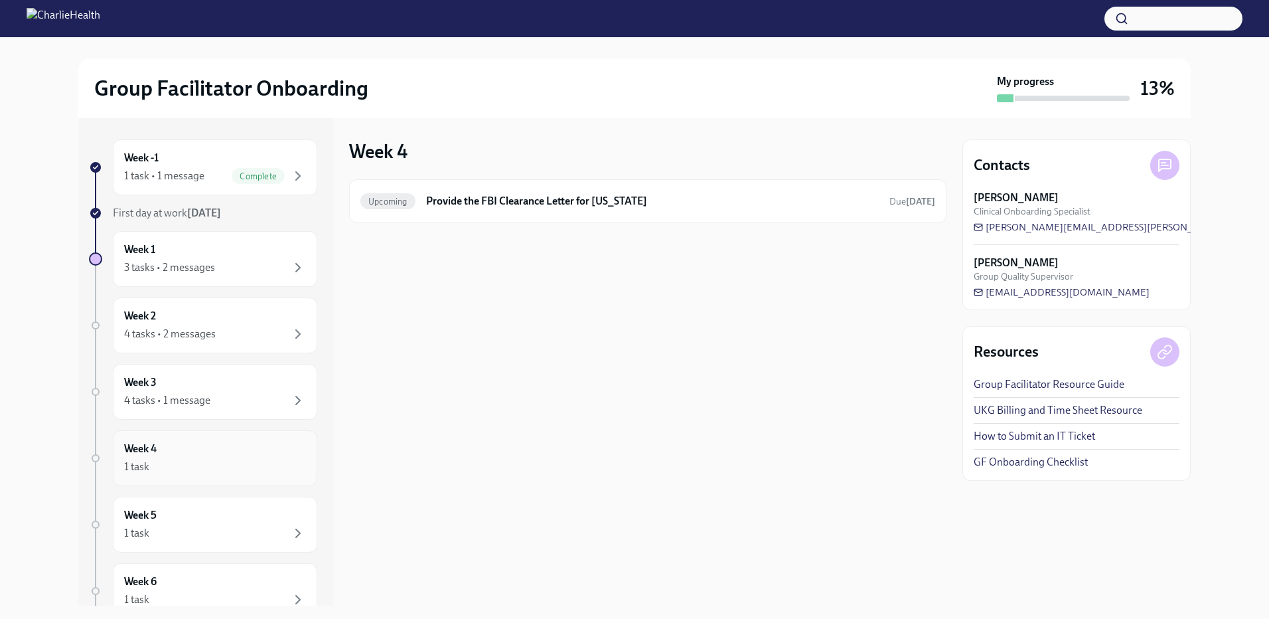
click at [203, 434] on div "Week 4 1 task" at bounding box center [215, 458] width 204 height 56
click at [208, 518] on div "Week 5 1 task" at bounding box center [215, 524] width 182 height 33
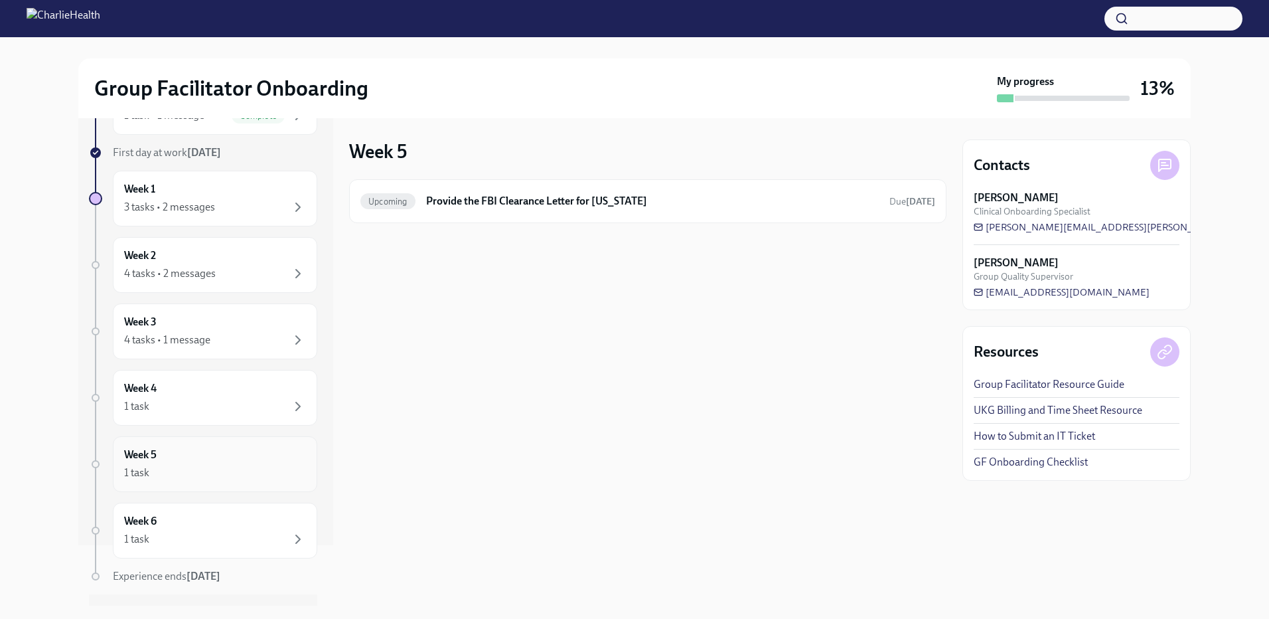
scroll to position [92, 0]
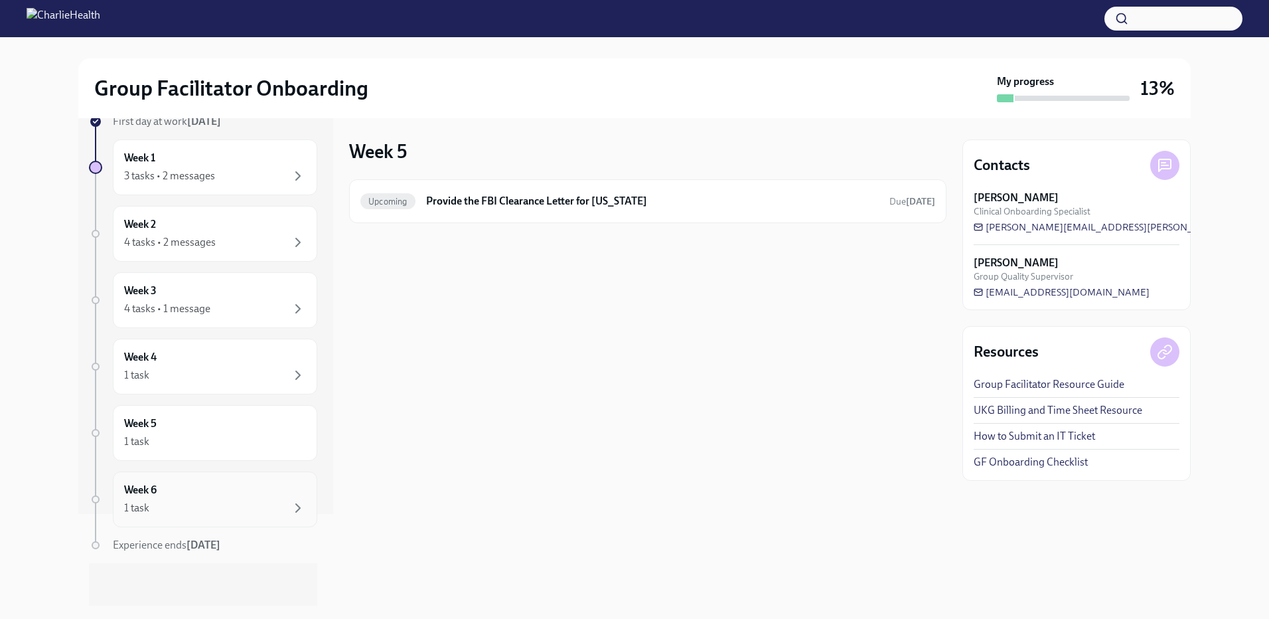
click at [208, 504] on div "1 task" at bounding box center [215, 508] width 182 height 16
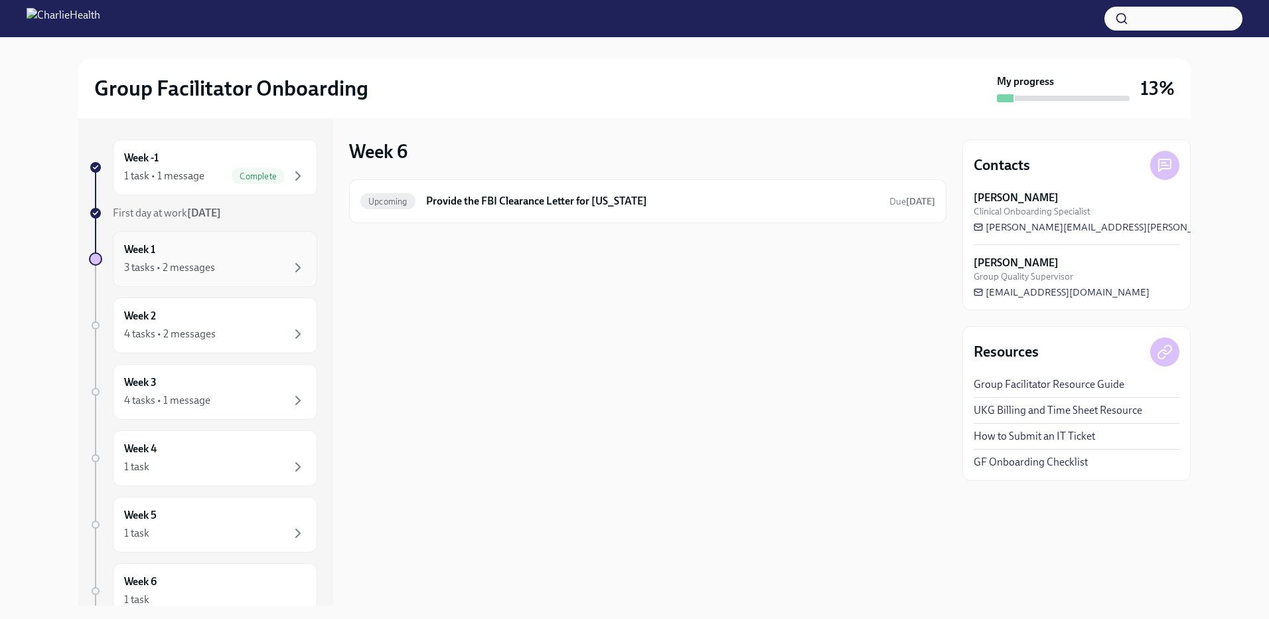
click at [161, 246] on div "Week 1 3 tasks • 2 messages" at bounding box center [215, 258] width 182 height 33
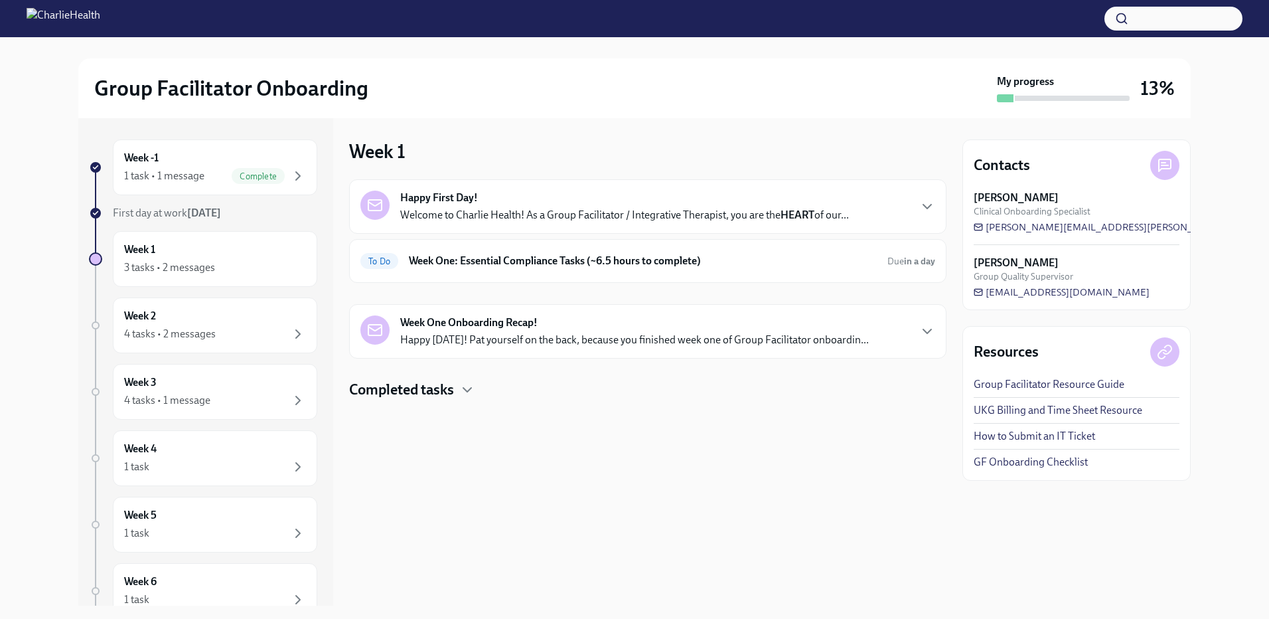
click at [553, 322] on div "Week One Onboarding Recap! Happy Friday! Pat yourself on the back, because you …" at bounding box center [634, 331] width 469 height 32
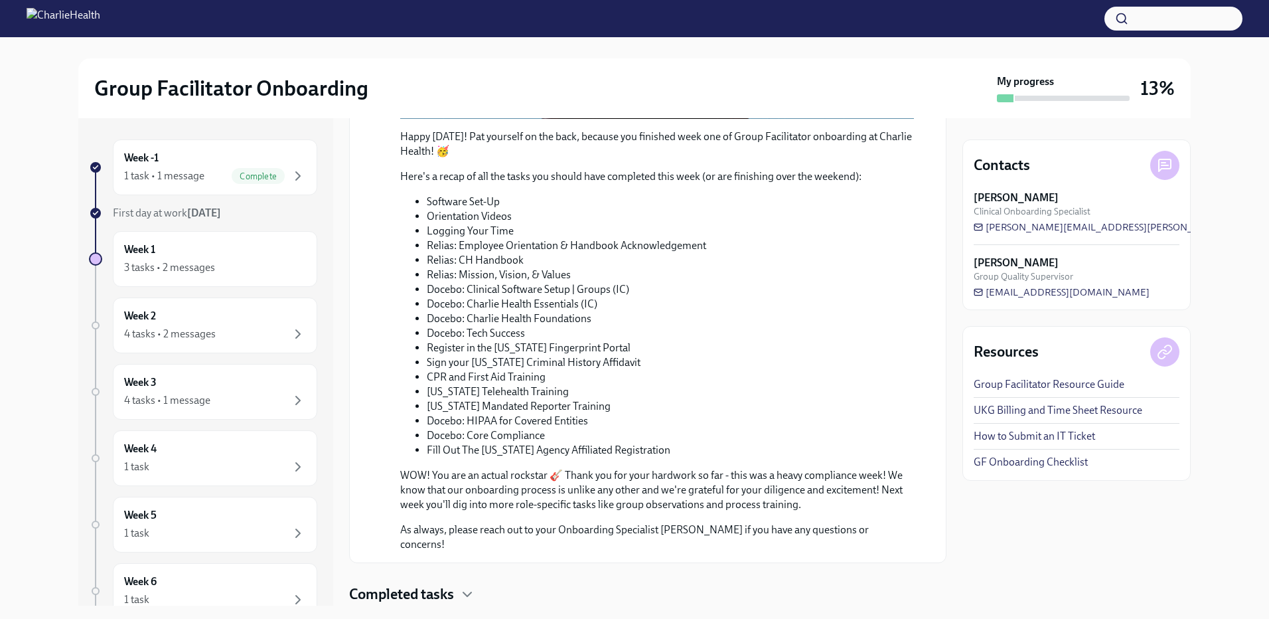
scroll to position [579, 0]
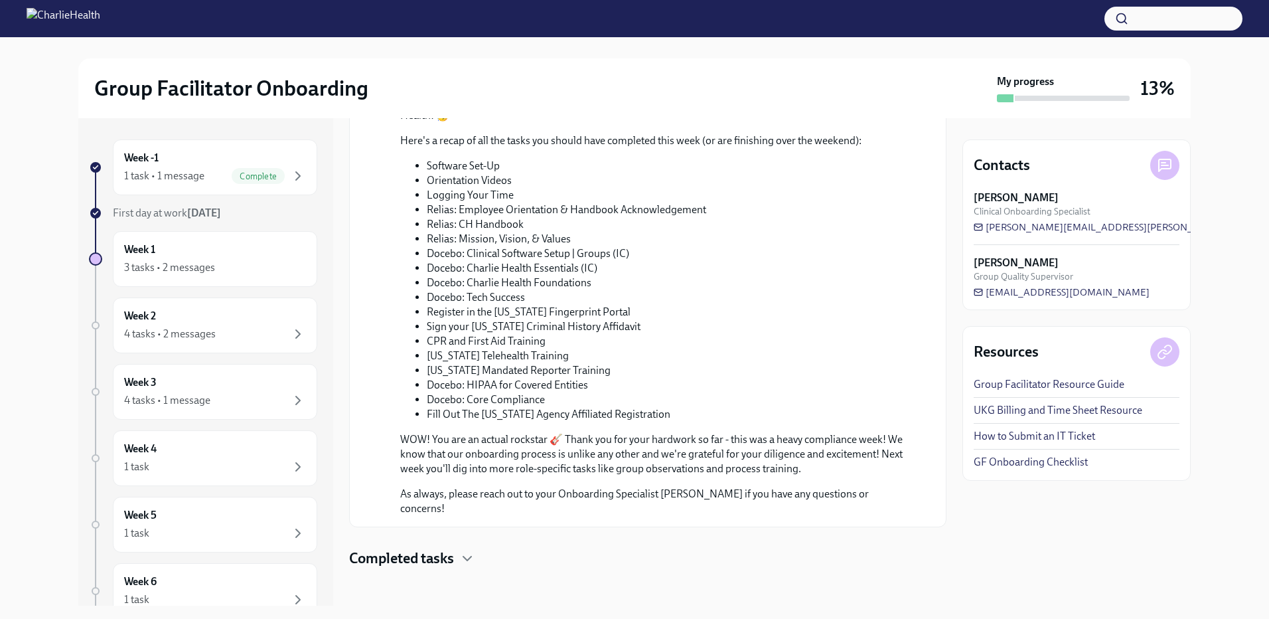
click at [430, 548] on h4 "Completed tasks" at bounding box center [401, 558] width 105 height 20
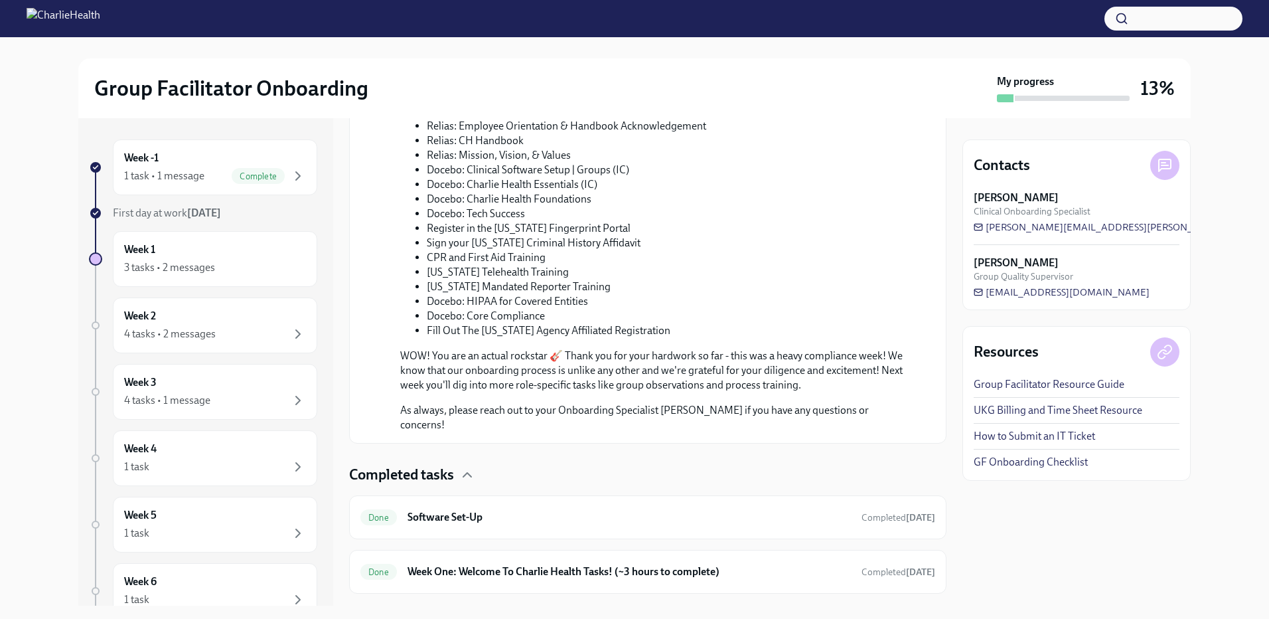
scroll to position [688, 0]
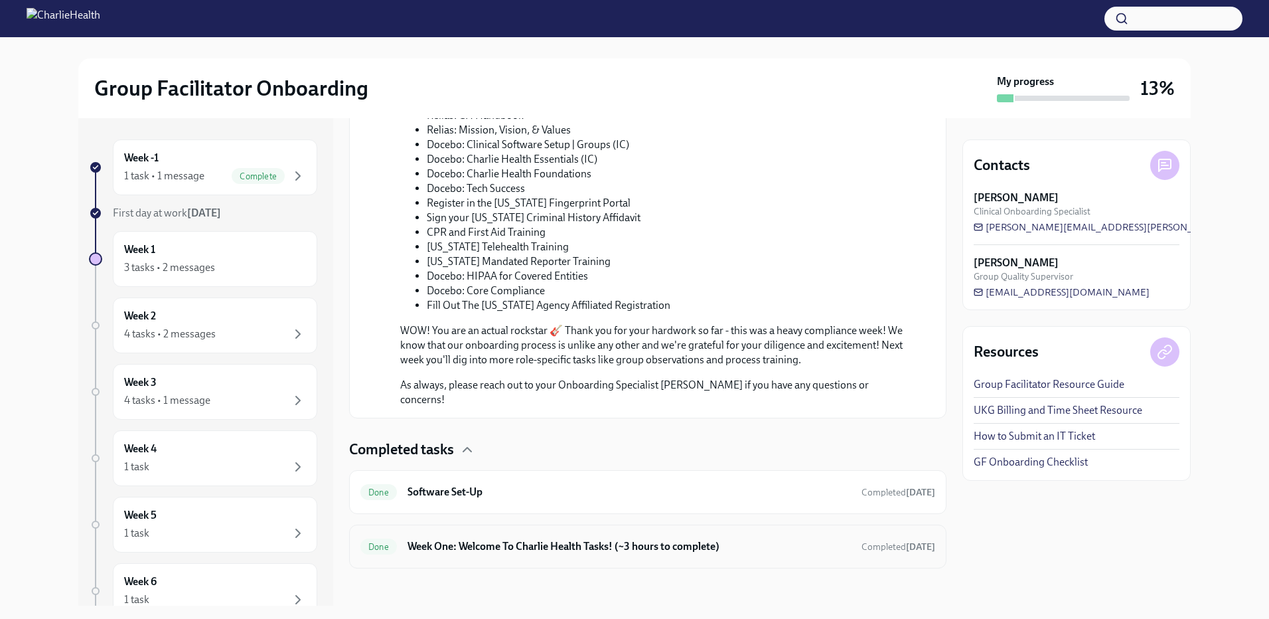
click at [476, 540] on h6 "Week One: Welcome To Charlie Health Tasks! (~3 hours to complete)" at bounding box center [629, 546] width 443 height 15
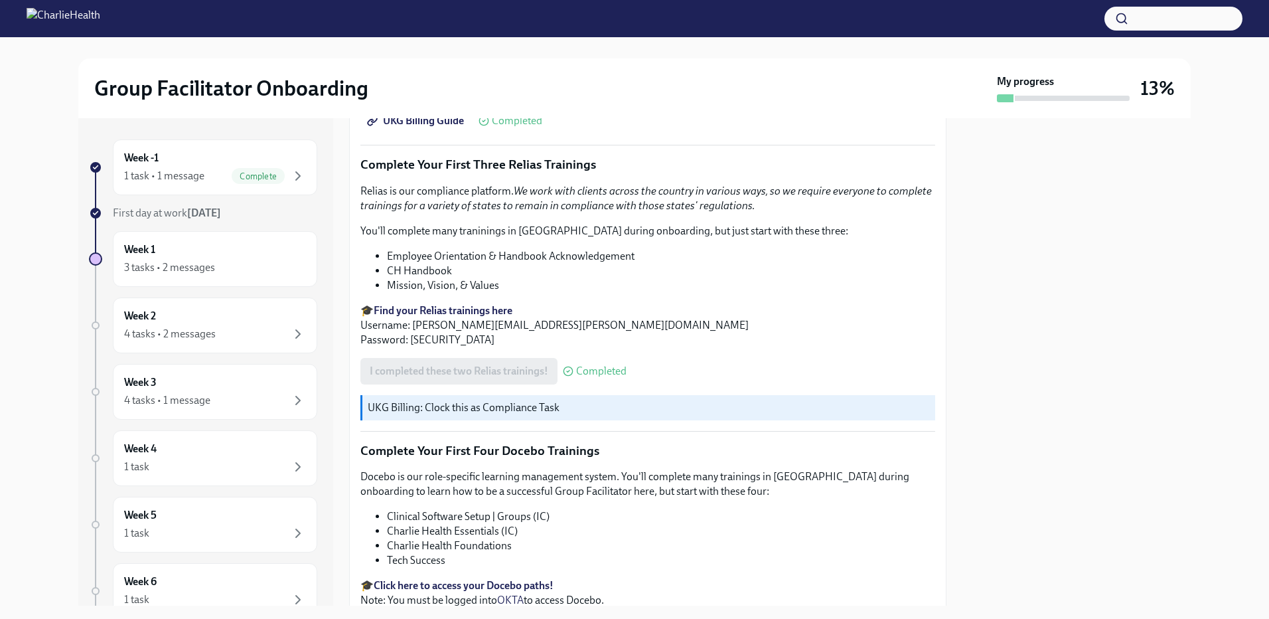
scroll to position [1770, 0]
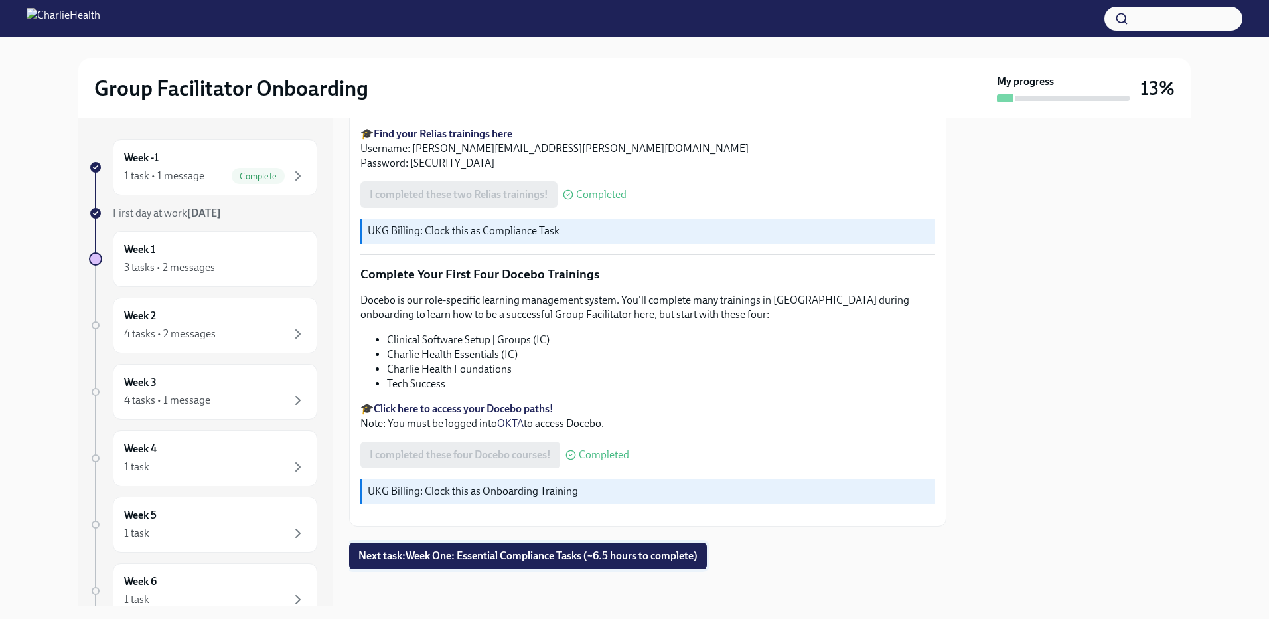
click at [504, 549] on span "Next task : Week One: Essential Compliance Tasks (~6.5 hours to complete)" at bounding box center [527, 555] width 339 height 13
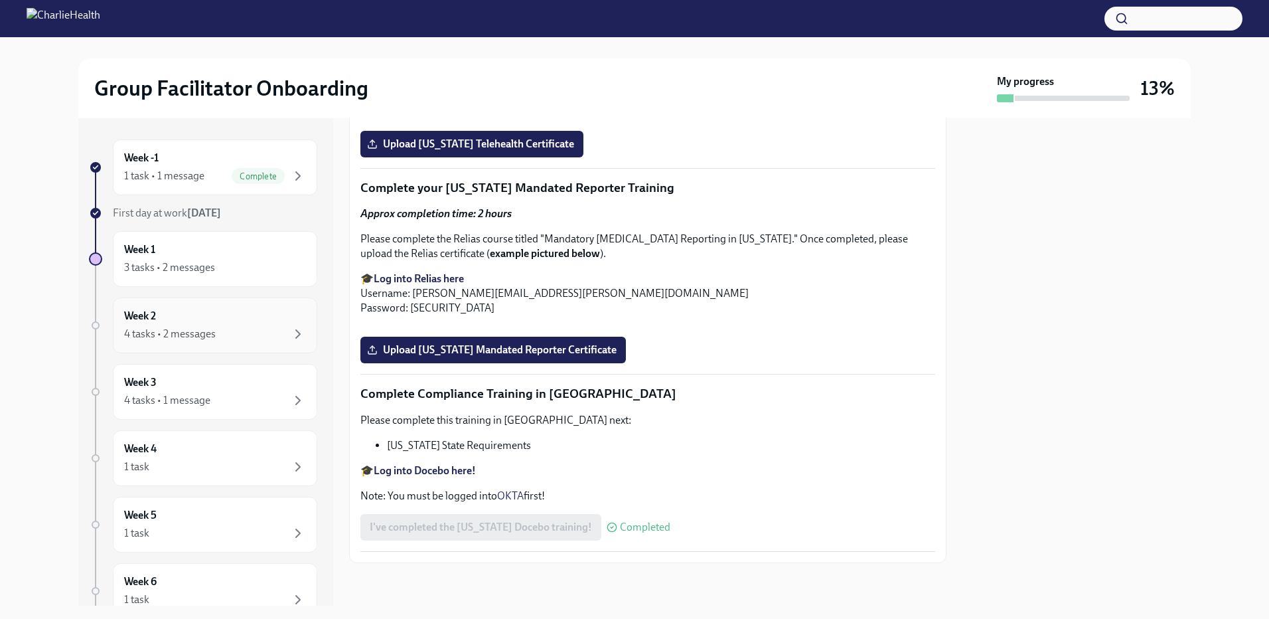
click at [202, 319] on div "Week 2 4 tasks • 2 messages" at bounding box center [215, 325] width 182 height 33
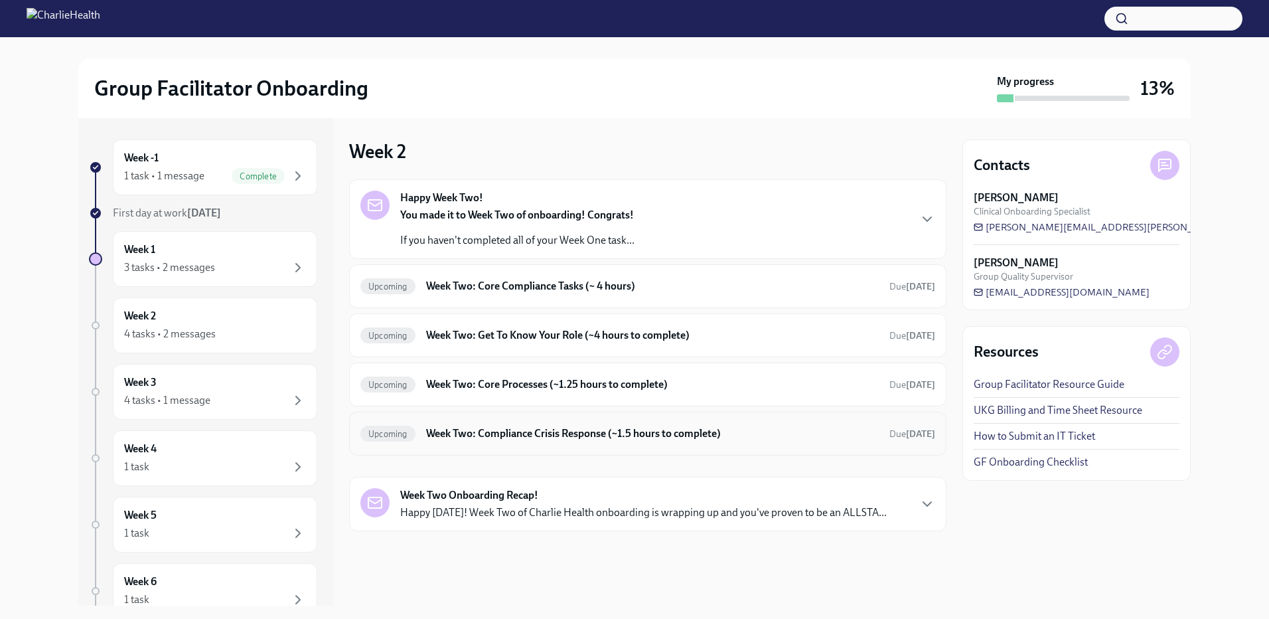
click at [514, 437] on h6 "Week Two: Compliance Crisis Response (~1.5 hours to complete)" at bounding box center [652, 433] width 453 height 15
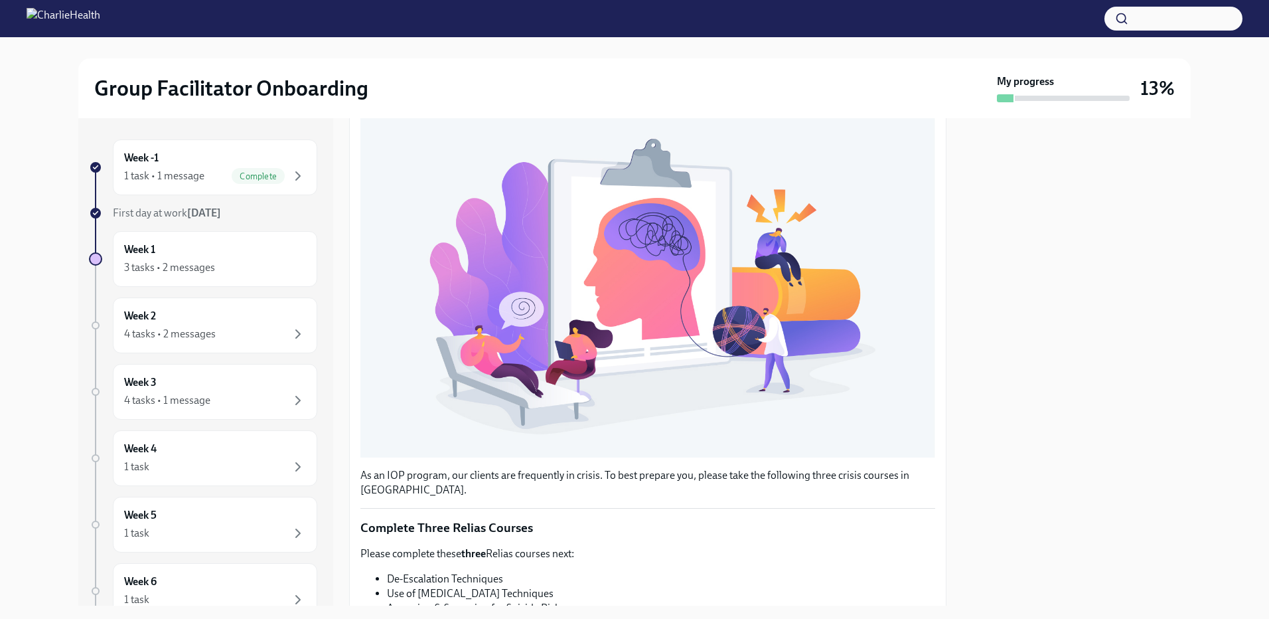
scroll to position [51, 0]
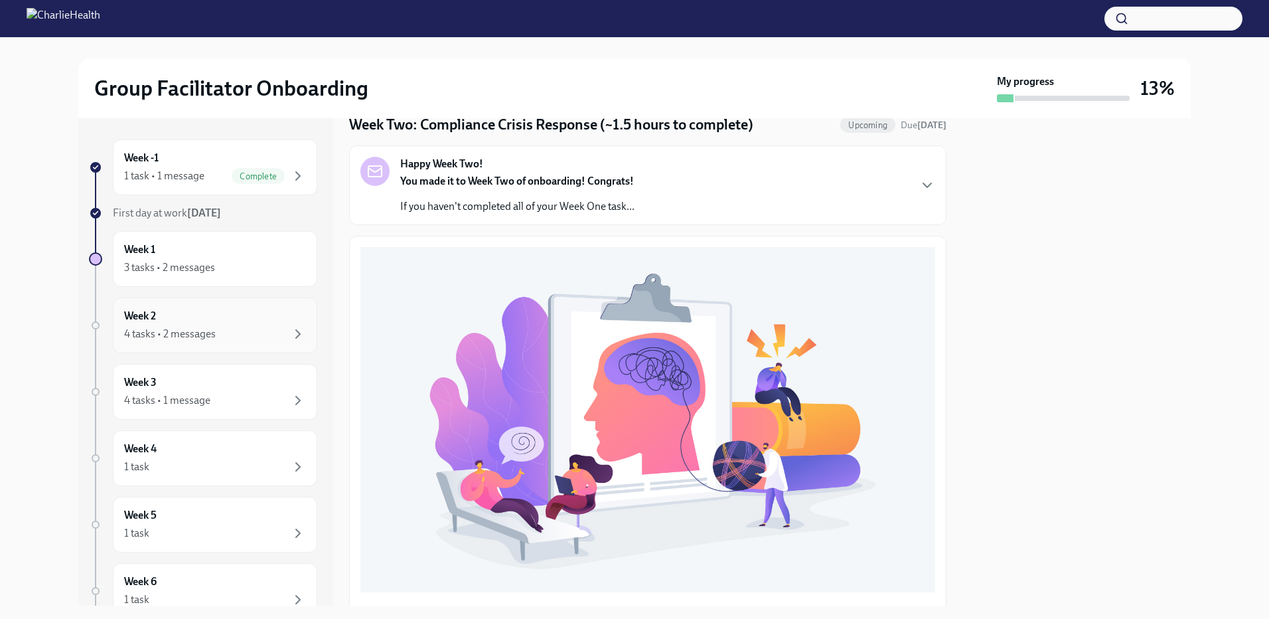
click at [147, 333] on div "4 tasks • 2 messages" at bounding box center [170, 334] width 92 height 15
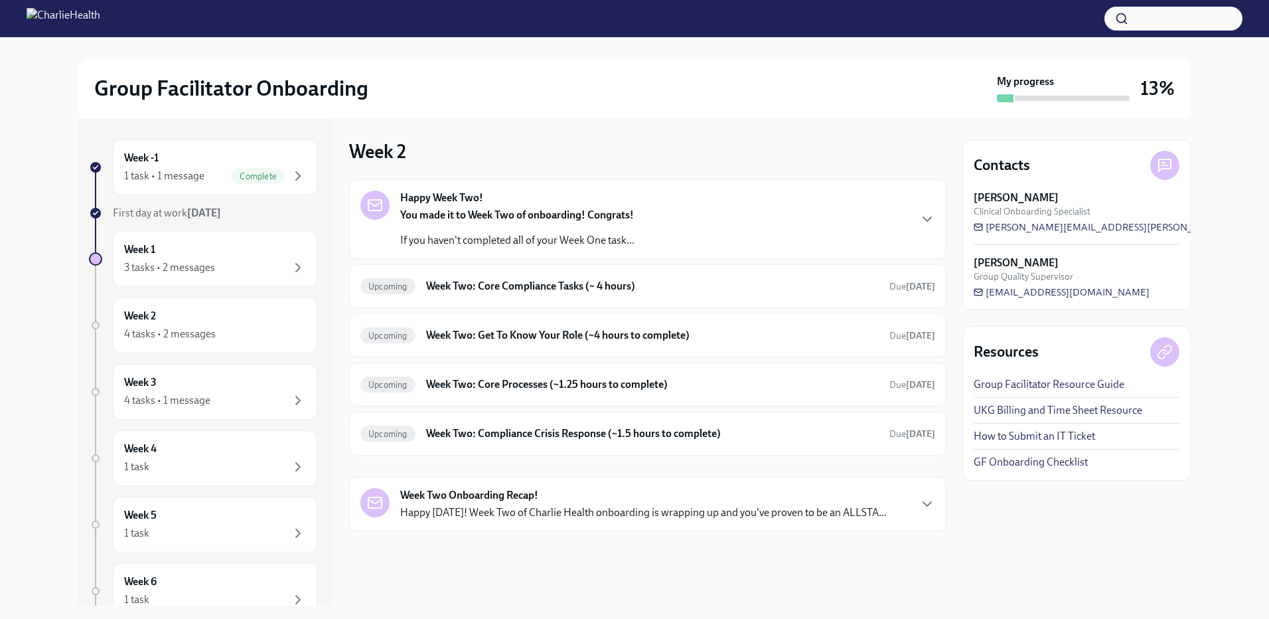
click at [152, 287] on div "Week -1 1 task • 1 message Complete First day at work Sep 15th Week 1 3 tasks •…" at bounding box center [203, 418] width 228 height 558
click at [159, 266] on div "3 tasks • 2 messages" at bounding box center [169, 267] width 91 height 15
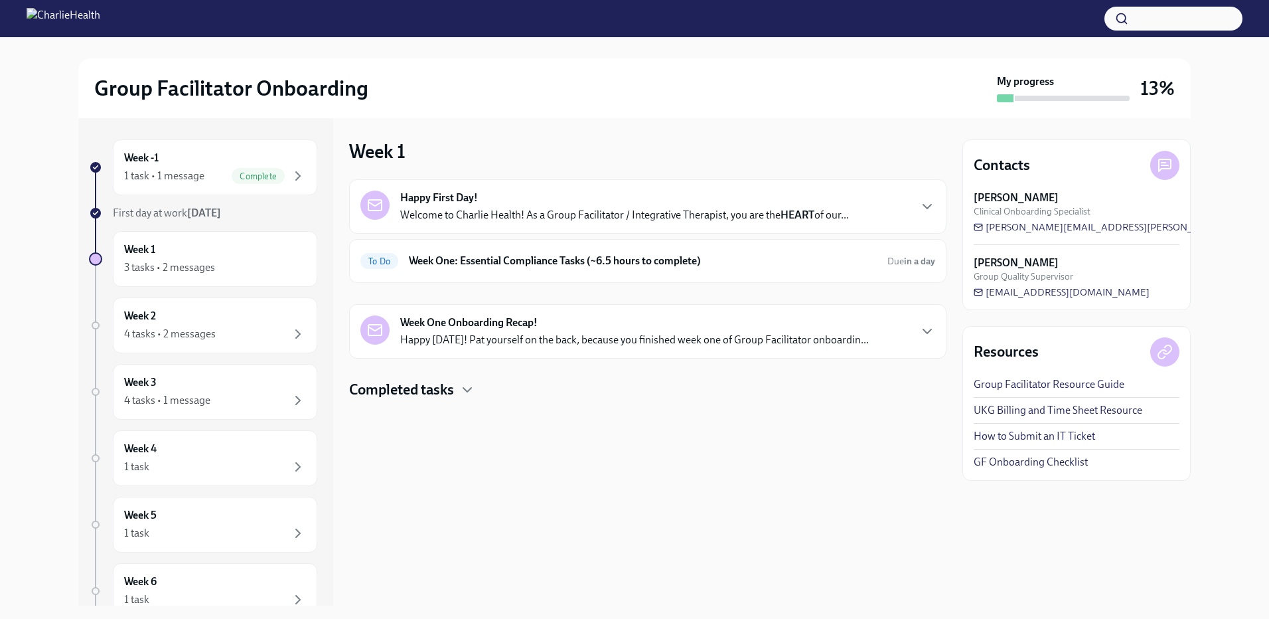
click at [677, 338] on p "Happy [DATE]! Pat yourself on the back, because you finished week one of Group …" at bounding box center [634, 340] width 469 height 15
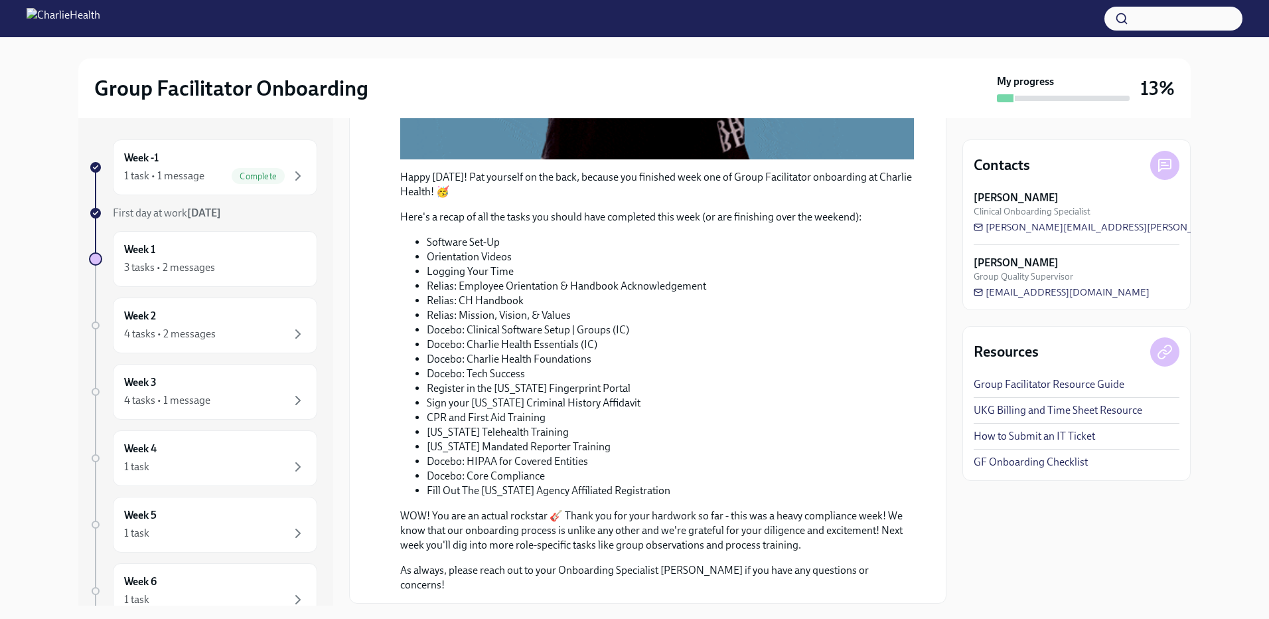
scroll to position [579, 0]
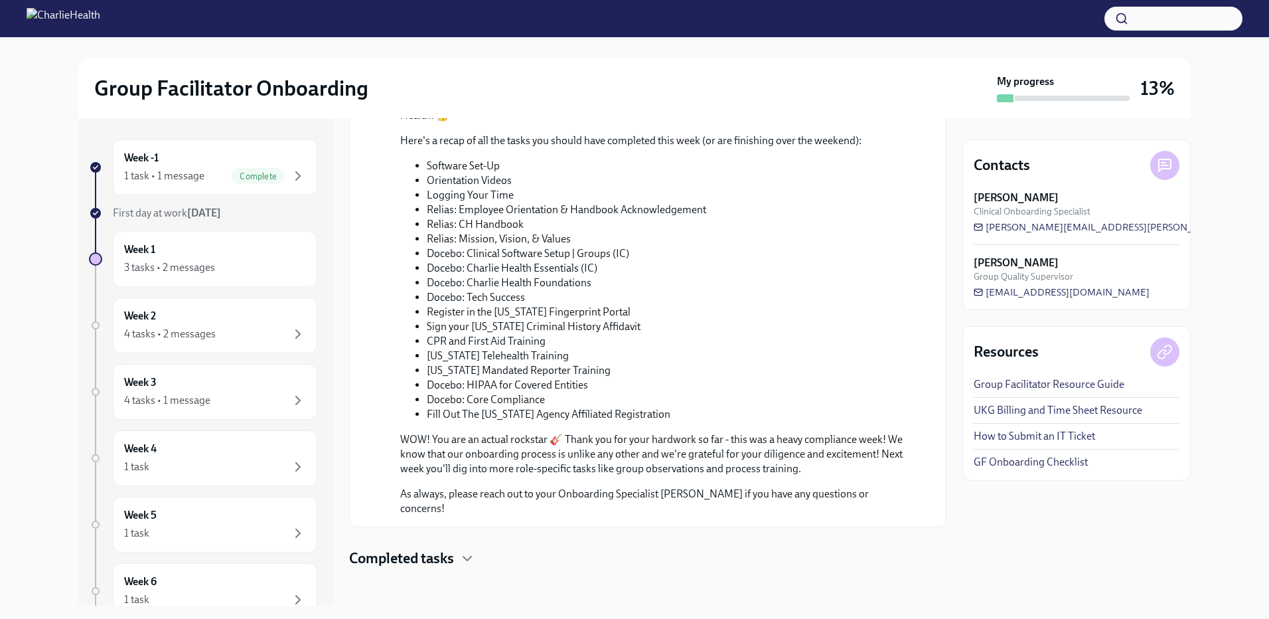
click at [366, 548] on h4 "Completed tasks" at bounding box center [401, 558] width 105 height 20
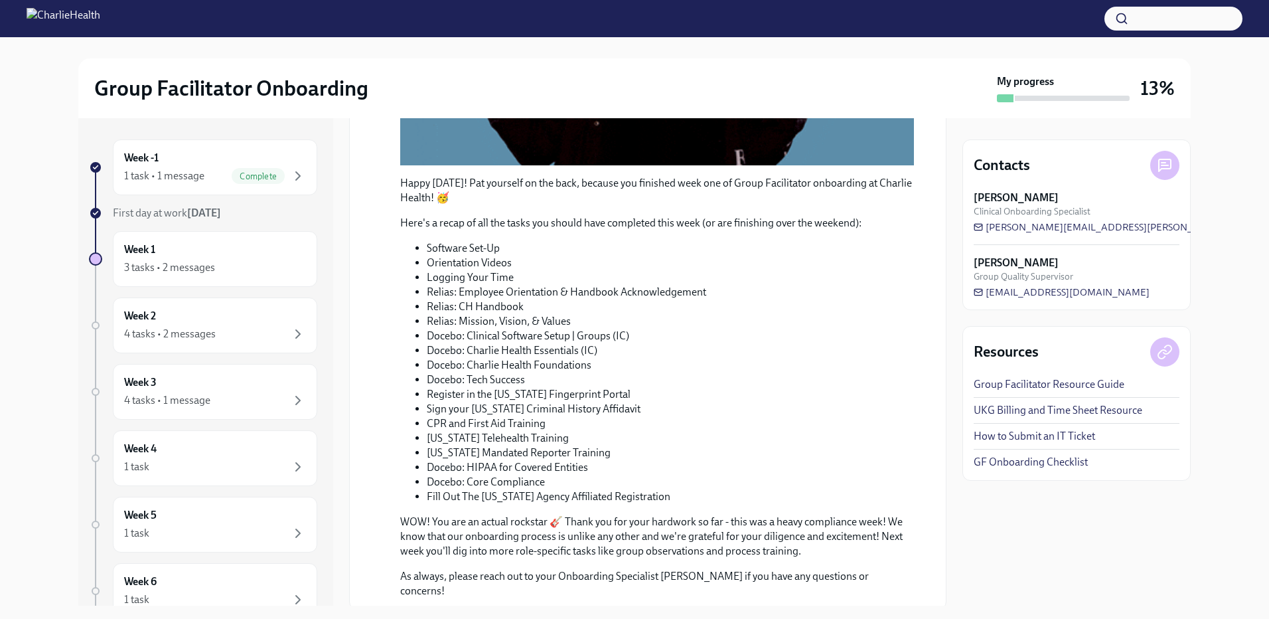
scroll to position [489, 0]
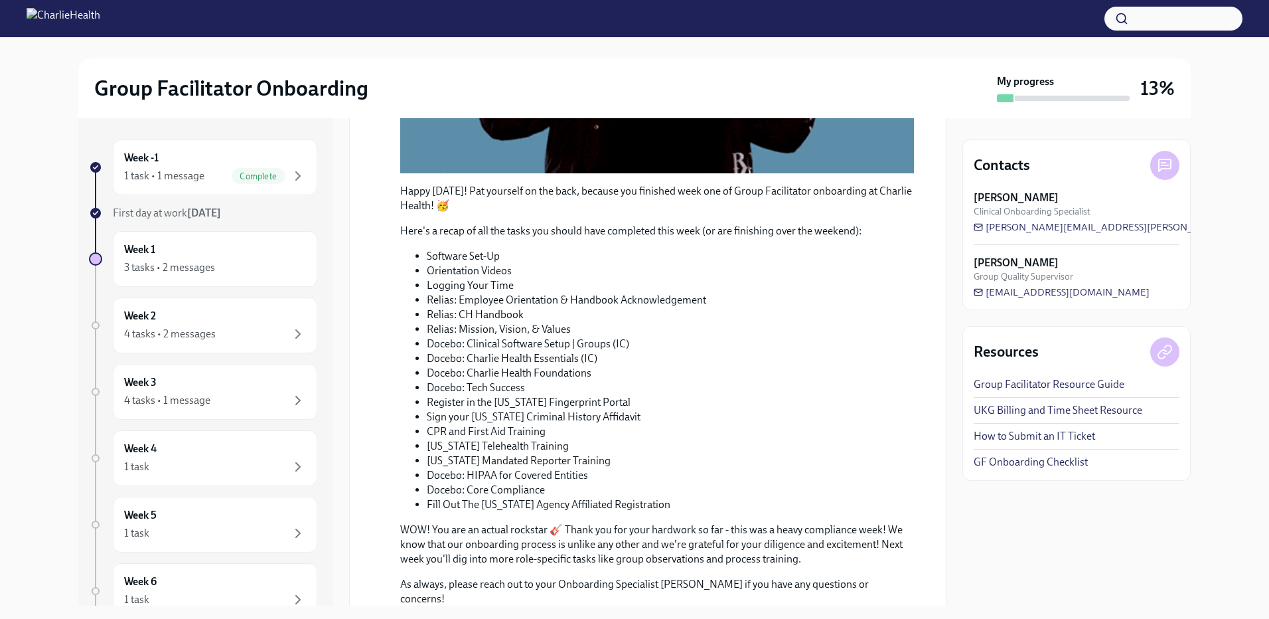
click at [1064, 408] on link "UKG Billing and Time Sheet Resource" at bounding box center [1058, 410] width 169 height 15
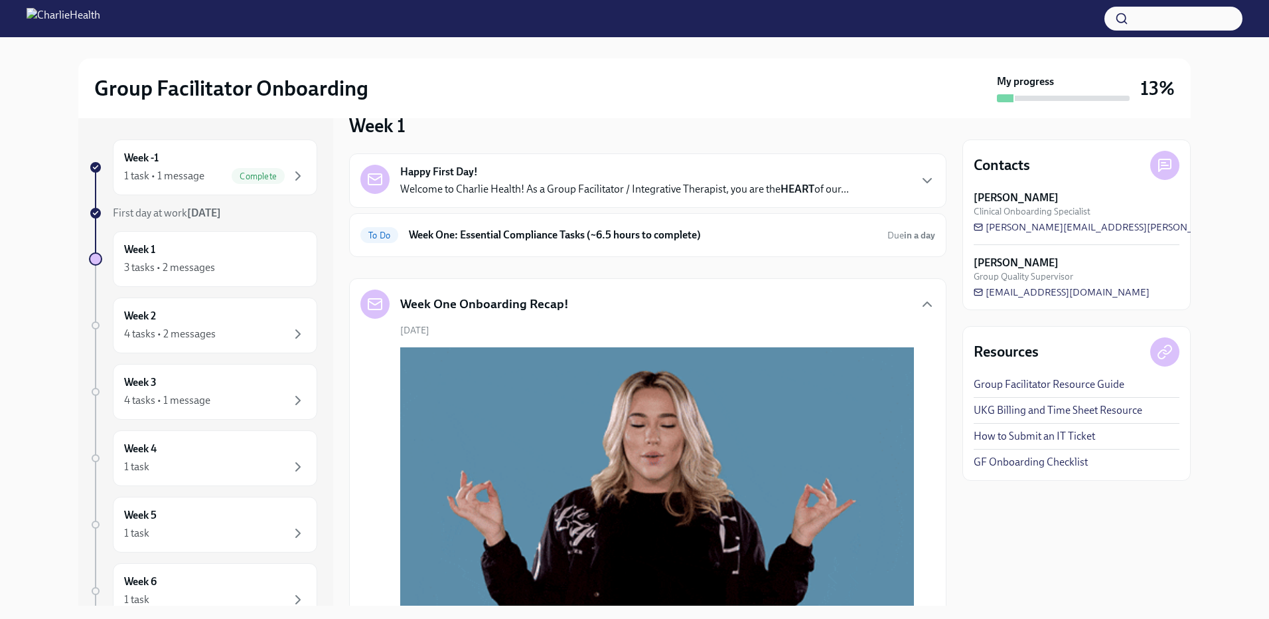
scroll to position [0, 0]
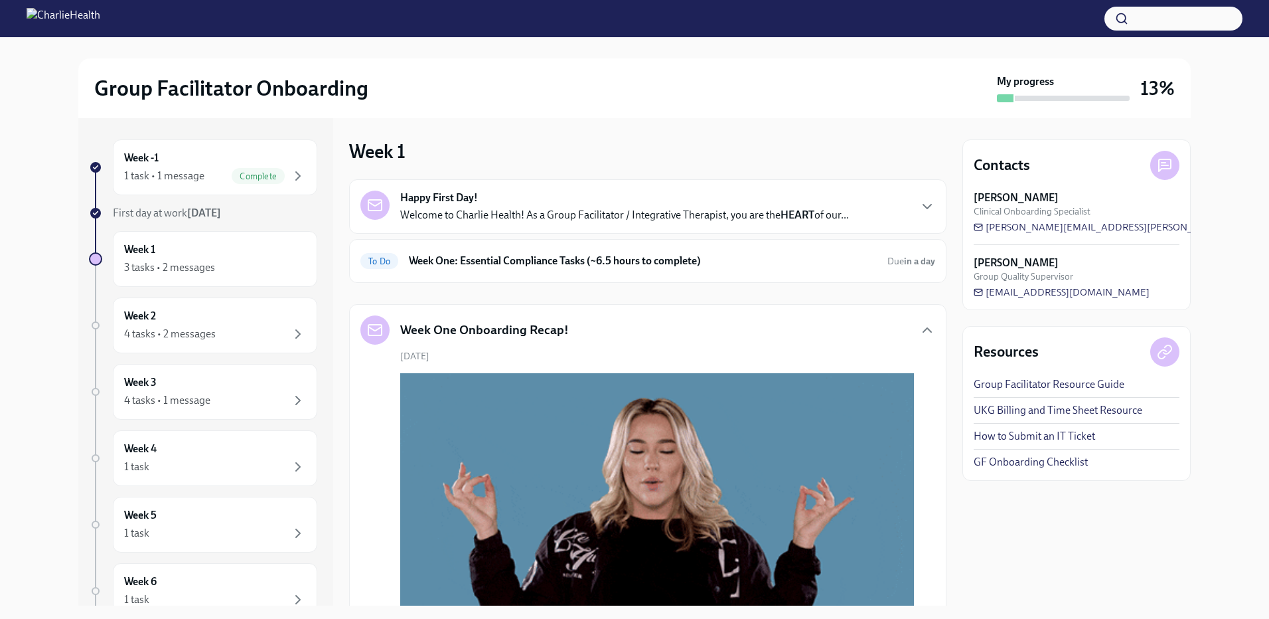
click at [1010, 458] on link "GF Onboarding Checklist" at bounding box center [1031, 462] width 114 height 15
